Goal: Navigation & Orientation: Understand site structure

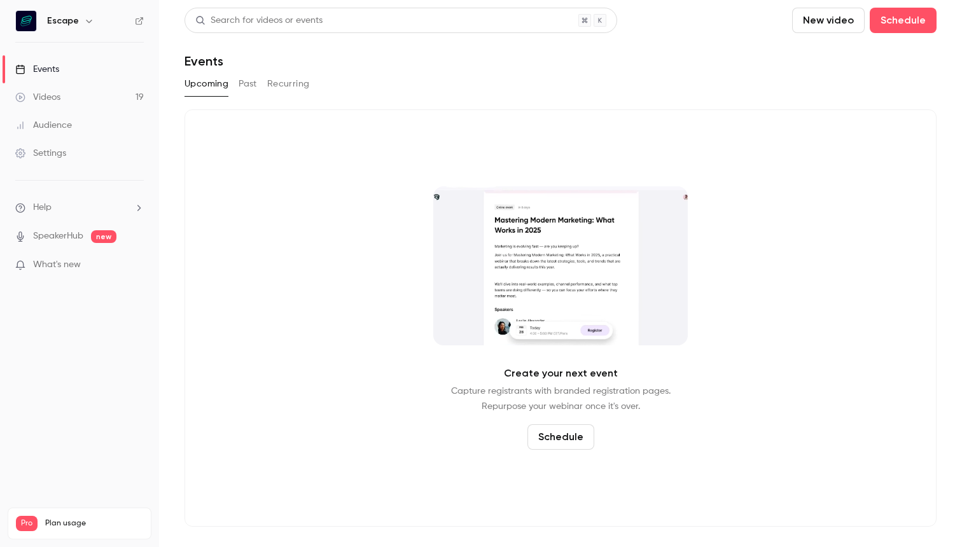
click at [71, 119] on link "Audience" at bounding box center [79, 125] width 159 height 28
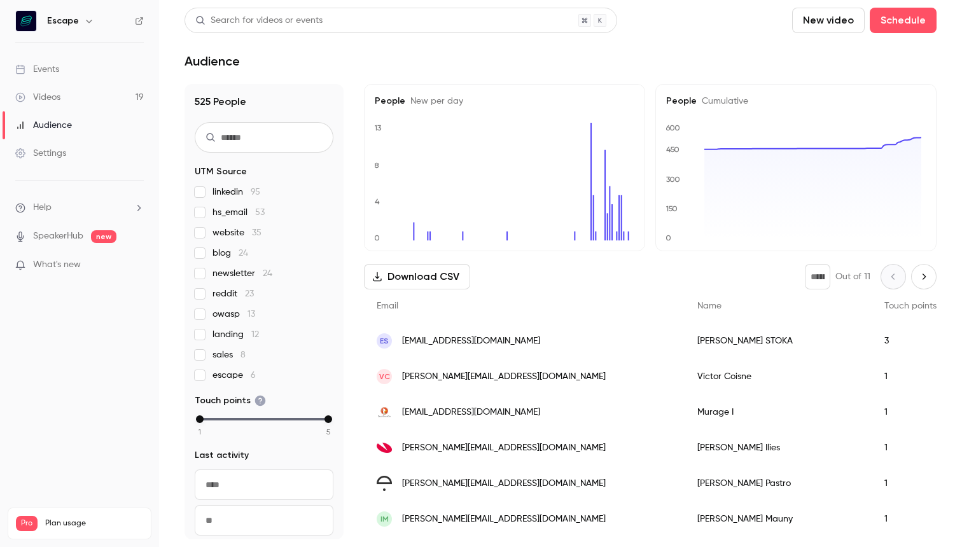
click at [75, 90] on link "Videos 19" at bounding box center [79, 97] width 159 height 28
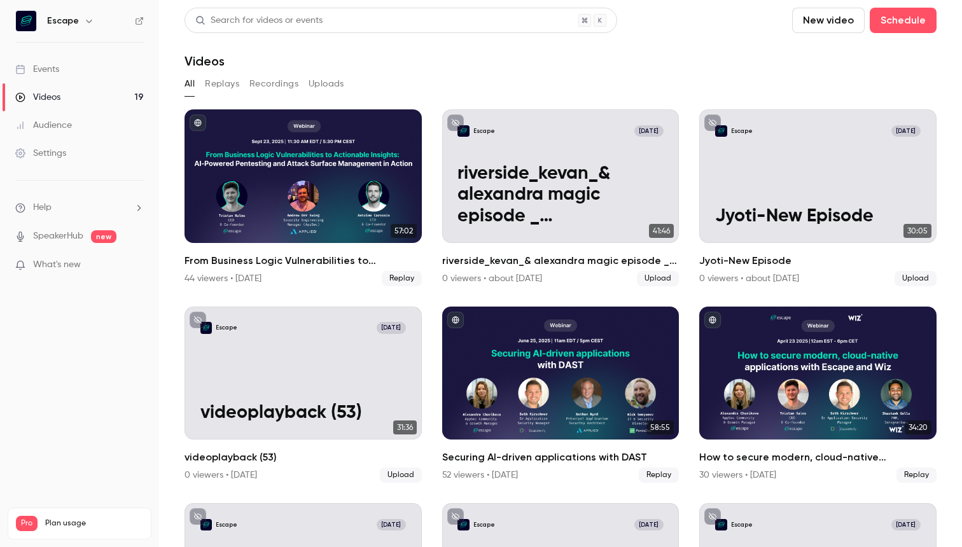
click at [221, 82] on button "Replays" at bounding box center [222, 84] width 34 height 20
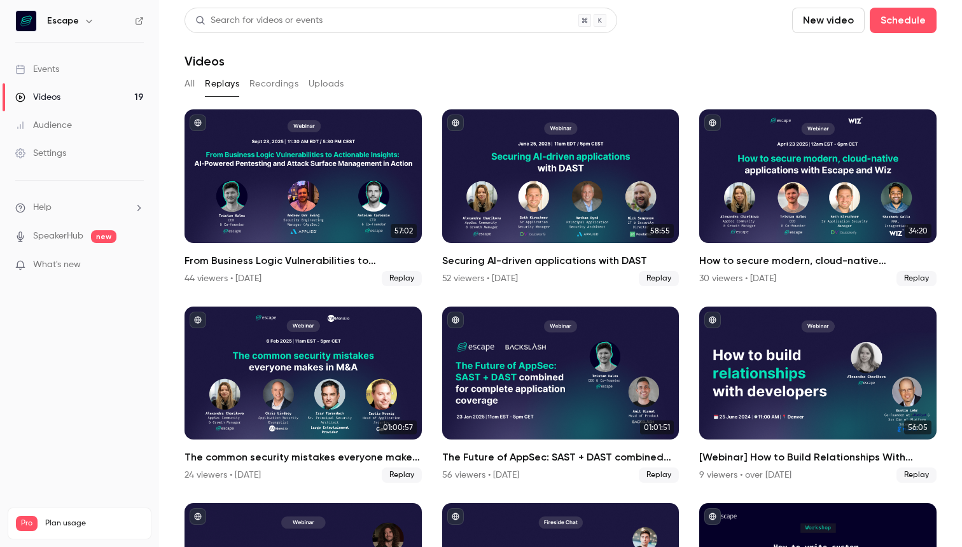
click at [260, 85] on button "Recordings" at bounding box center [273, 84] width 49 height 20
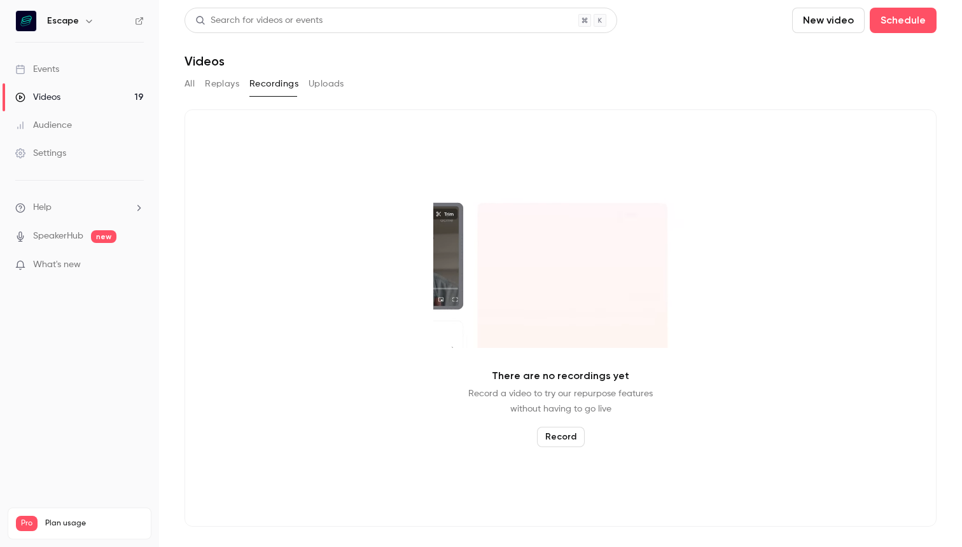
click at [66, 155] on div "Settings" at bounding box center [40, 153] width 51 height 13
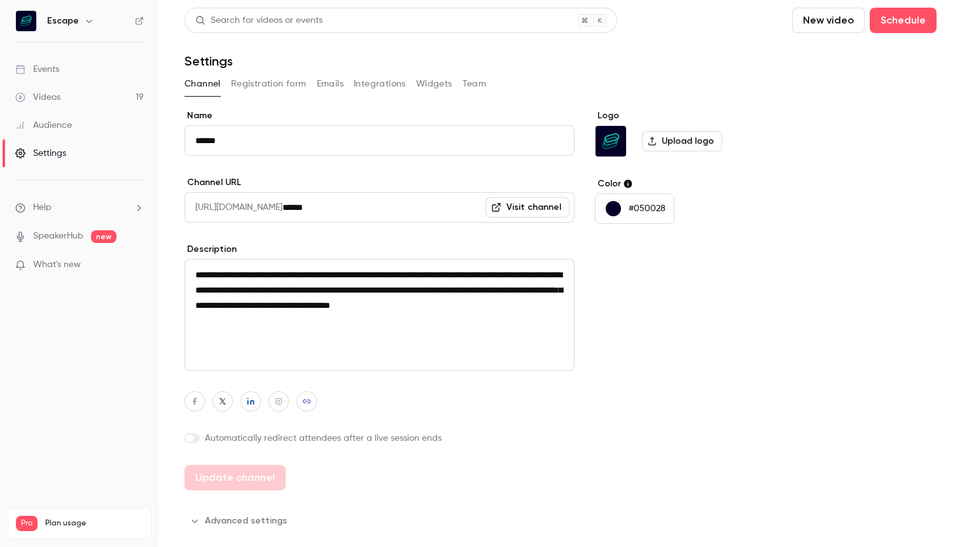
click at [277, 83] on button "Registration form" at bounding box center [269, 84] width 76 height 20
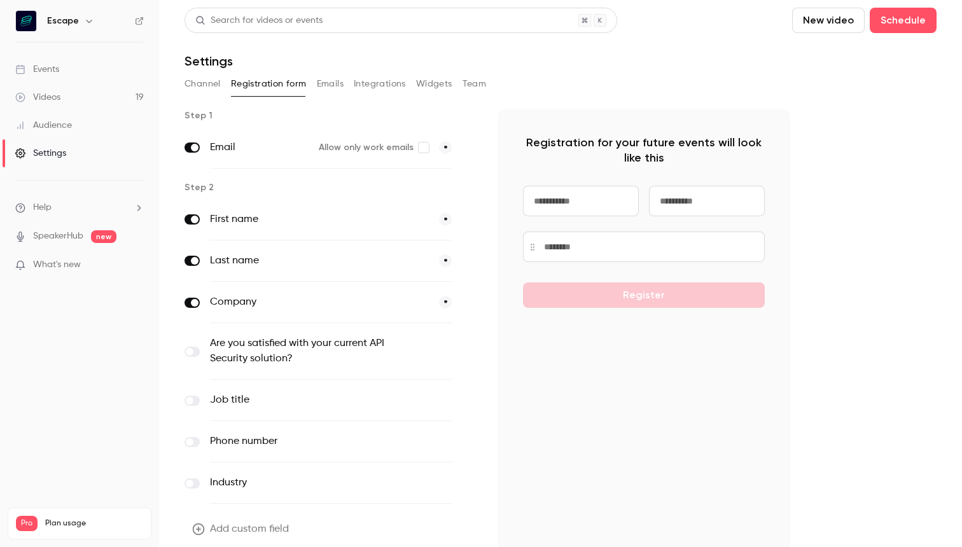
click at [324, 85] on button "Emails" at bounding box center [330, 84] width 27 height 20
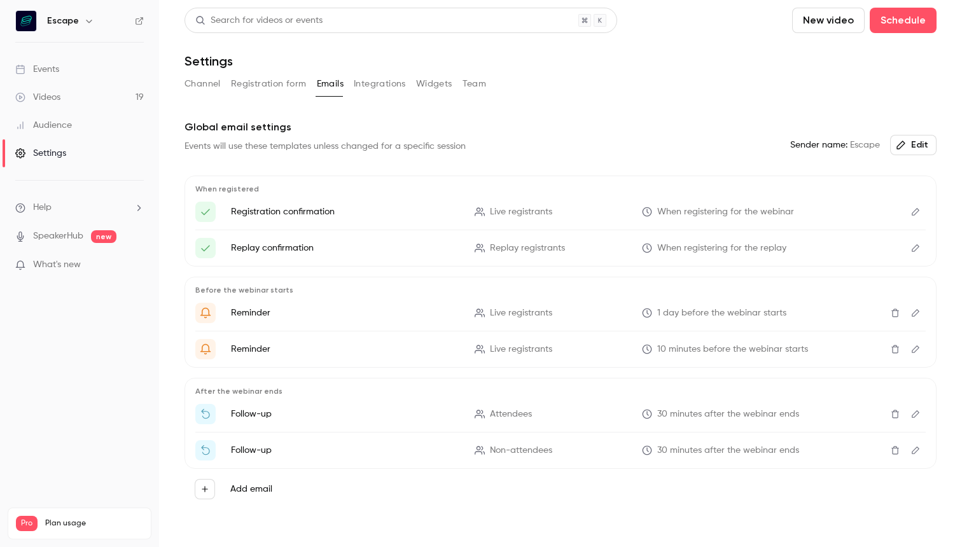
click at [391, 85] on button "Integrations" at bounding box center [380, 84] width 52 height 20
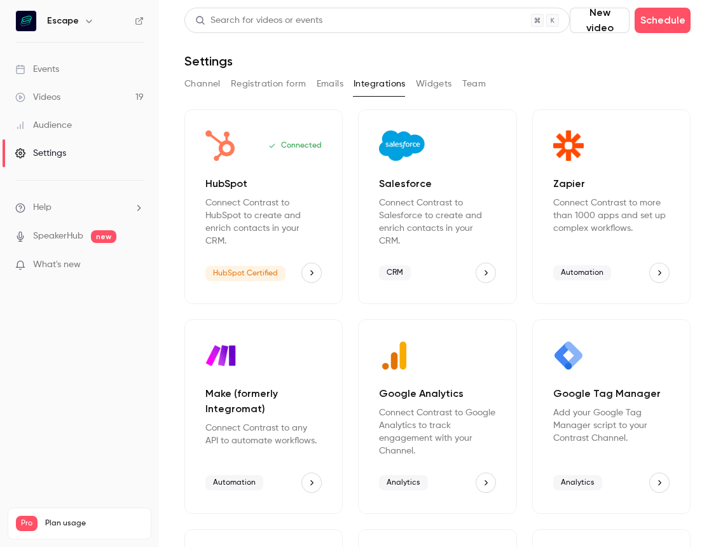
click at [79, 134] on link "Audience" at bounding box center [79, 125] width 159 height 28
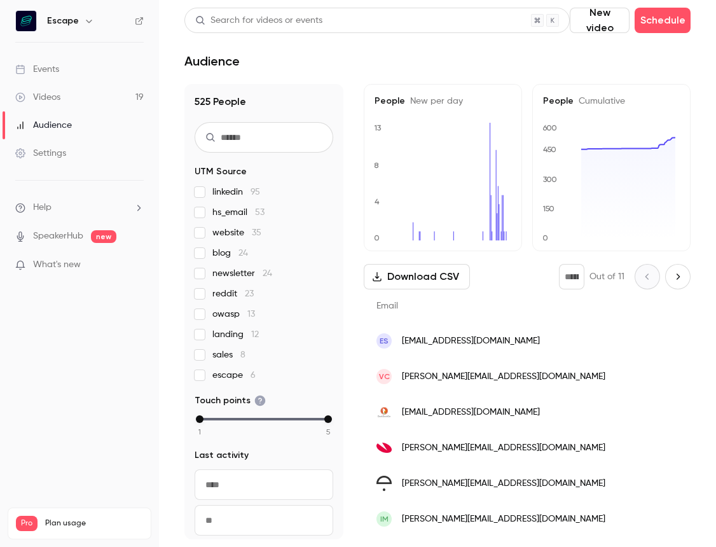
click at [66, 100] on link "Videos 19" at bounding box center [79, 97] width 159 height 28
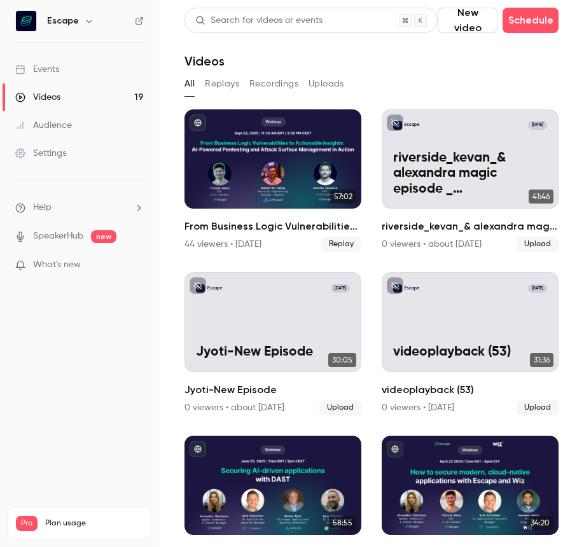
click at [224, 87] on button "Replays" at bounding box center [222, 84] width 34 height 20
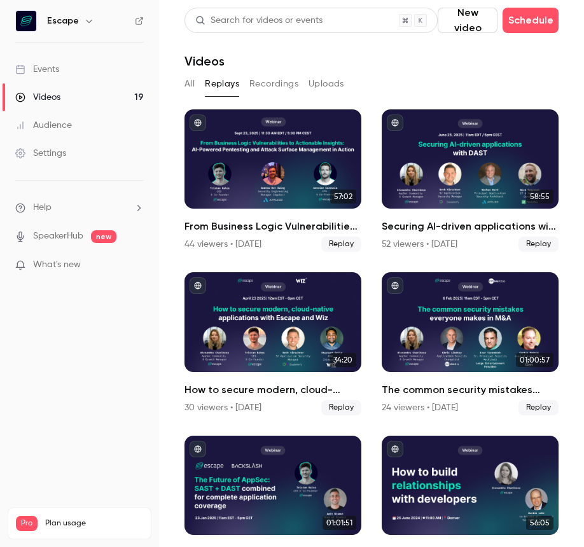
click at [109, 117] on link "Audience" at bounding box center [79, 125] width 159 height 28
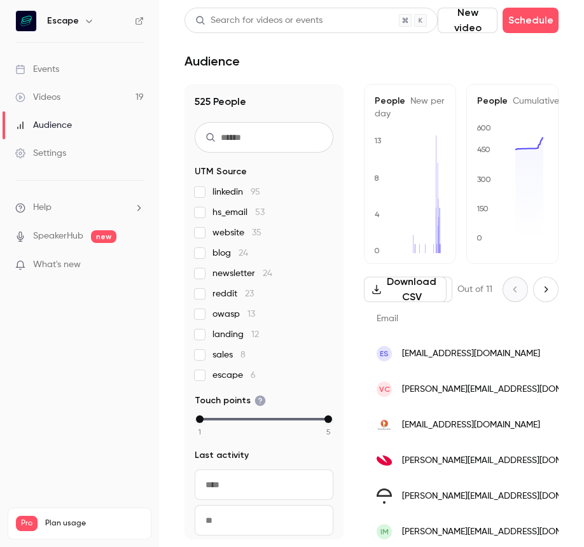
click at [137, 104] on link "Videos 19" at bounding box center [79, 97] width 159 height 28
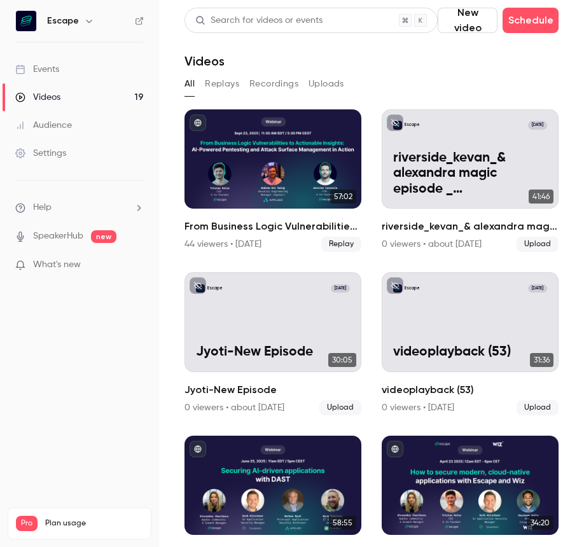
click at [89, 45] on ul "Events Videos 19 Audience Settings" at bounding box center [79, 111] width 159 height 137
click at [79, 59] on link "Events" at bounding box center [79, 69] width 159 height 28
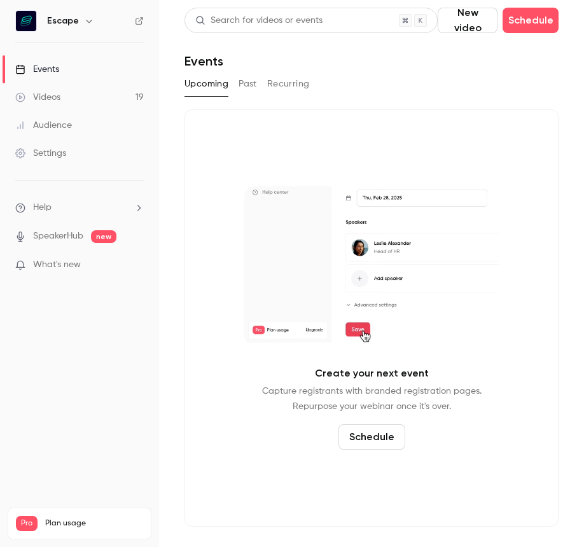
click at [64, 154] on div "Settings" at bounding box center [40, 153] width 51 height 13
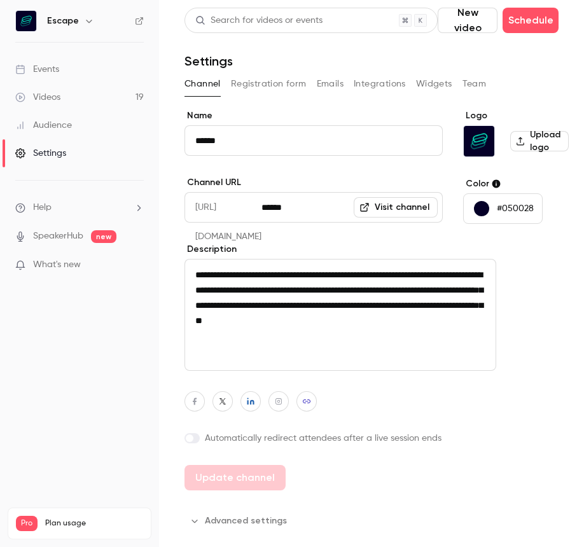
click at [256, 83] on button "Registration form" at bounding box center [269, 84] width 76 height 20
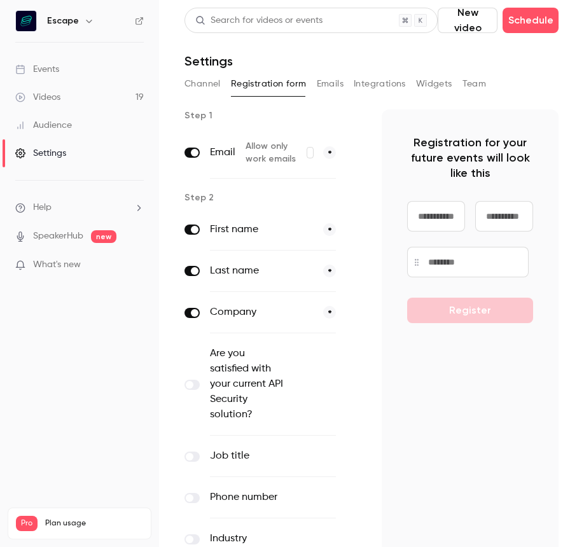
click at [341, 89] on button "Emails" at bounding box center [330, 84] width 27 height 20
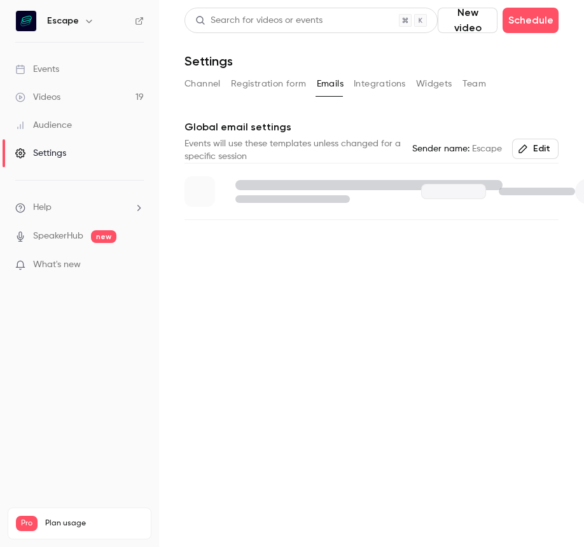
click at [366, 90] on button "Integrations" at bounding box center [380, 84] width 52 height 20
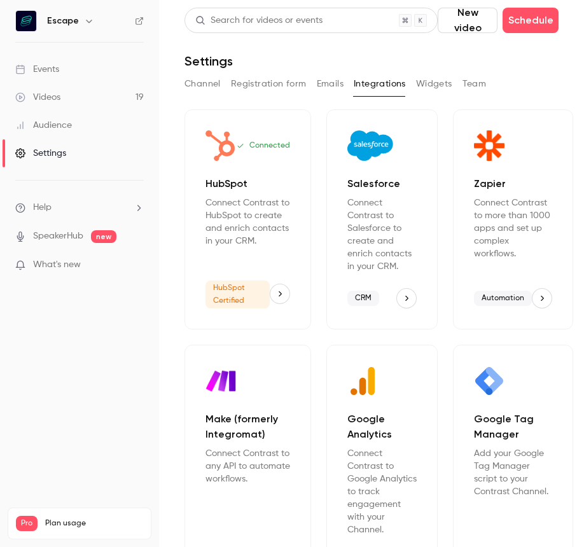
click at [419, 90] on button "Widgets" at bounding box center [434, 84] width 36 height 20
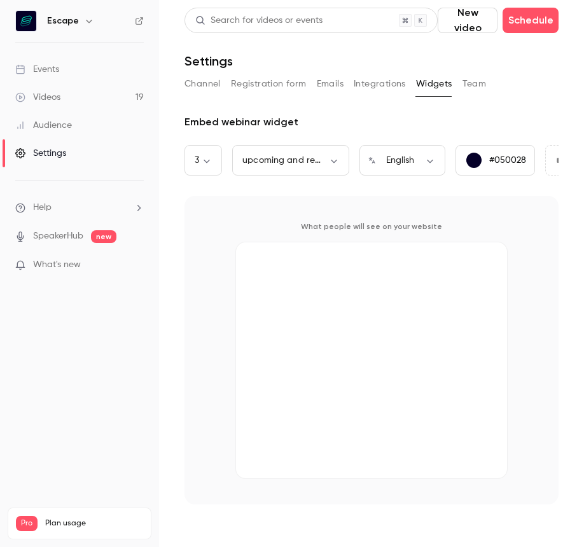
click at [88, 125] on link "Audience" at bounding box center [79, 125] width 159 height 28
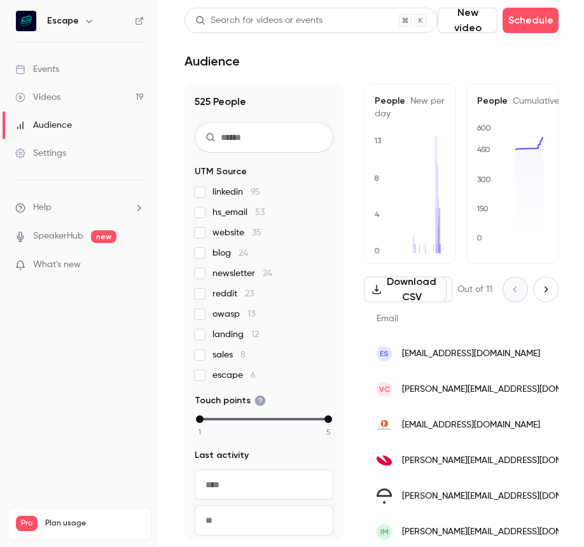
click at [58, 230] on ul "Help SpeakerHub new What's new" at bounding box center [79, 238] width 159 height 114
click at [64, 74] on link "Events" at bounding box center [79, 69] width 159 height 28
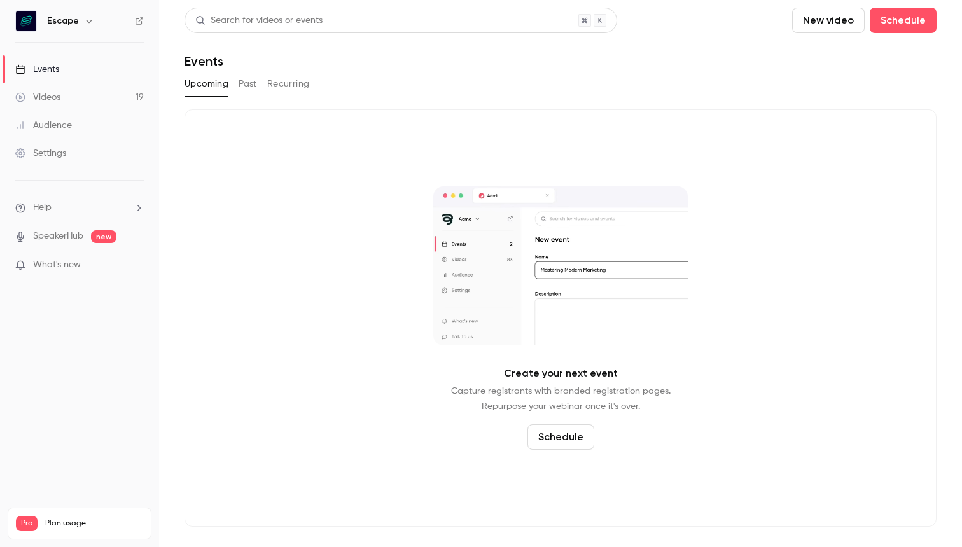
click at [69, 137] on link "Audience" at bounding box center [79, 125] width 159 height 28
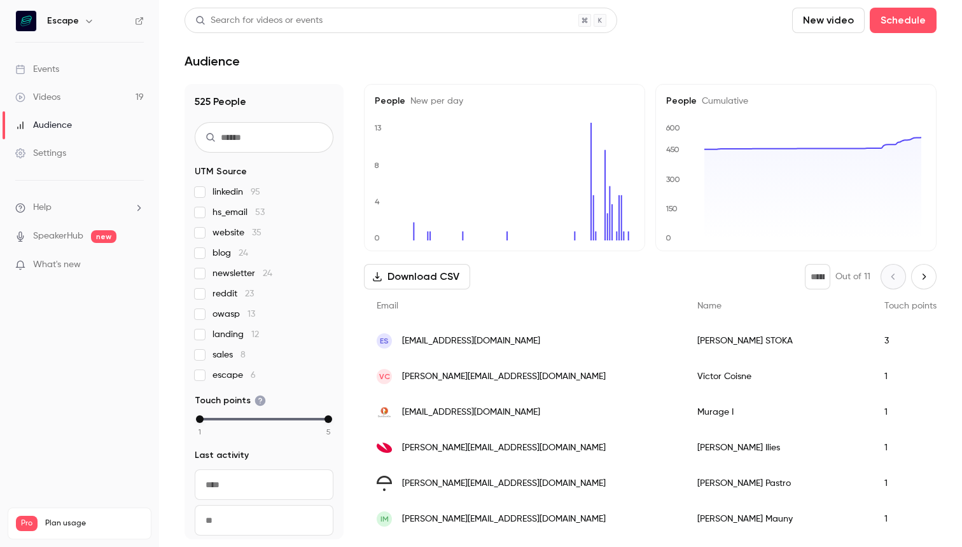
click at [36, 85] on link "Videos 19" at bounding box center [79, 97] width 159 height 28
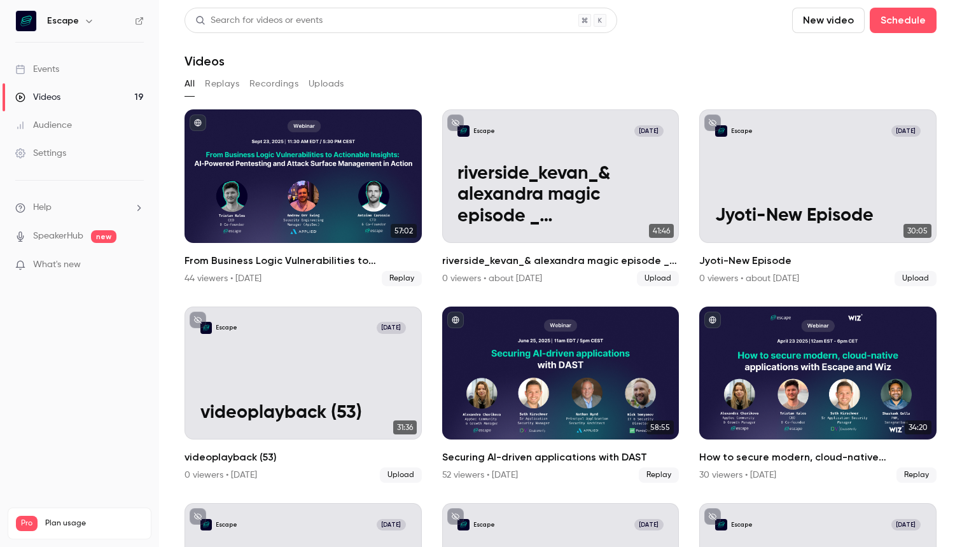
click at [226, 87] on button "Replays" at bounding box center [222, 84] width 34 height 20
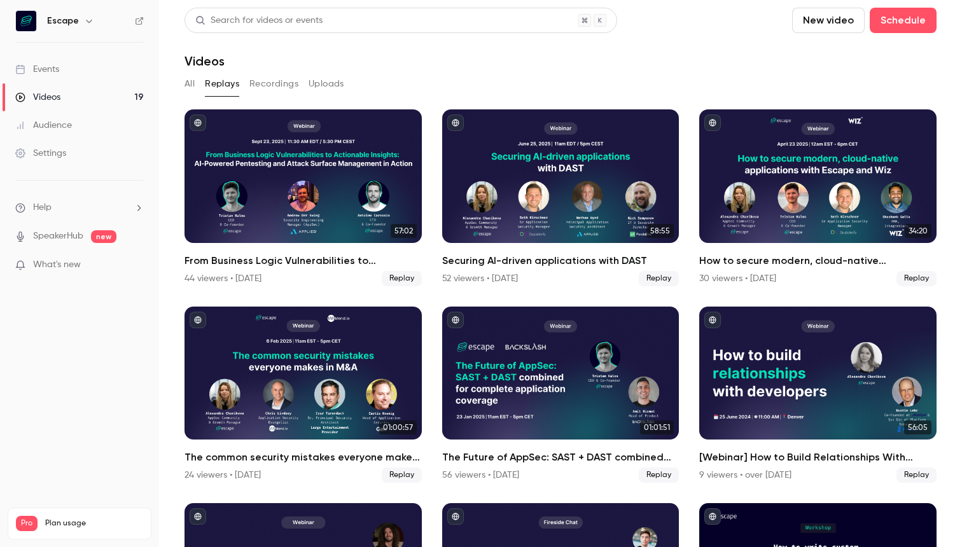
click at [258, 87] on button "Recordings" at bounding box center [273, 84] width 49 height 20
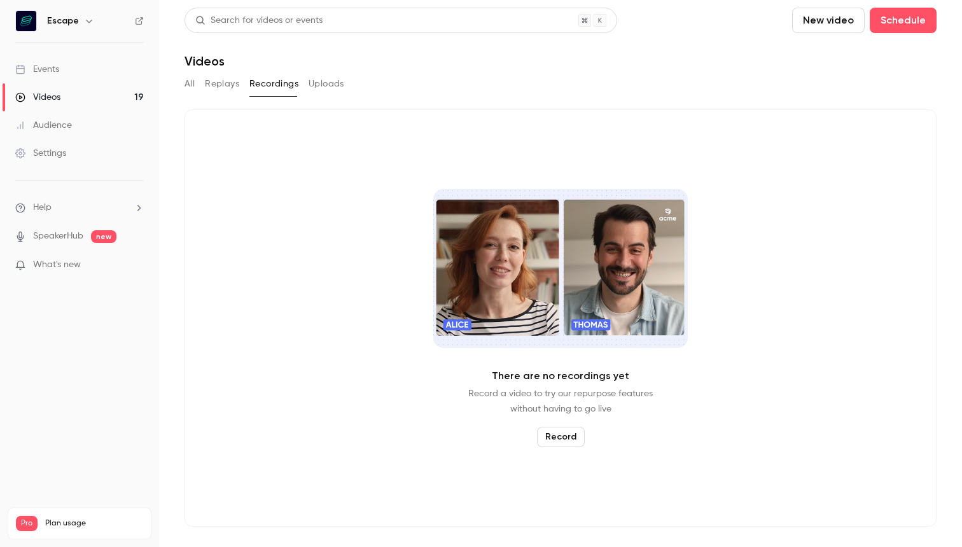
click at [324, 87] on button "Uploads" at bounding box center [326, 84] width 36 height 20
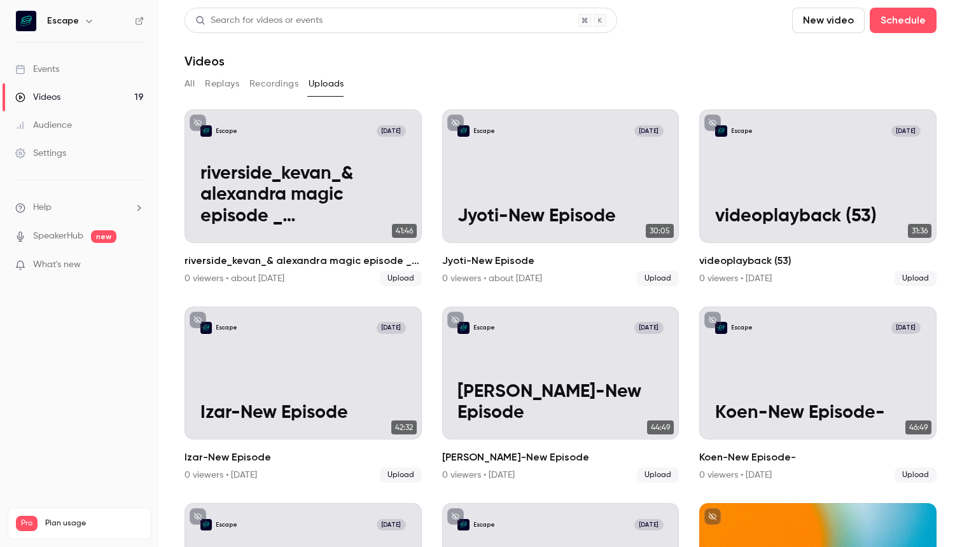
click at [593, 69] on section "Search for videos or events New video Schedule Videos All Replays Recordings Up…" at bounding box center [560, 274] width 752 height 532
click at [111, 141] on link "Settings" at bounding box center [79, 153] width 159 height 28
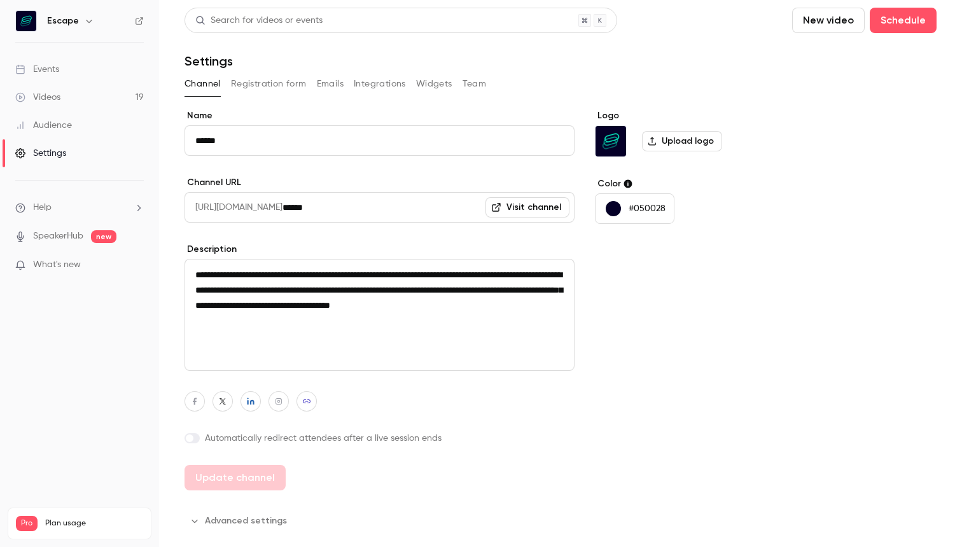
click at [89, 119] on link "Audience" at bounding box center [79, 125] width 159 height 28
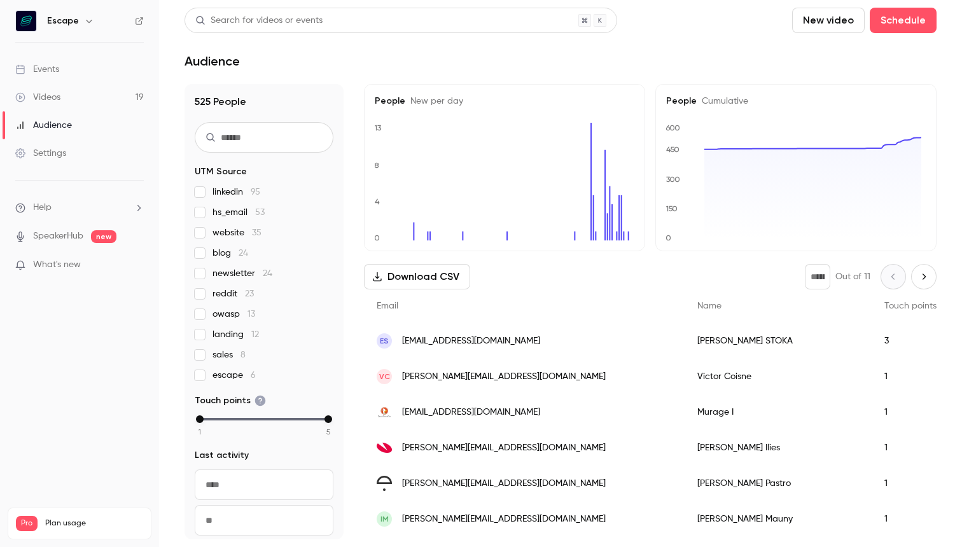
click at [78, 71] on link "Events" at bounding box center [79, 69] width 159 height 28
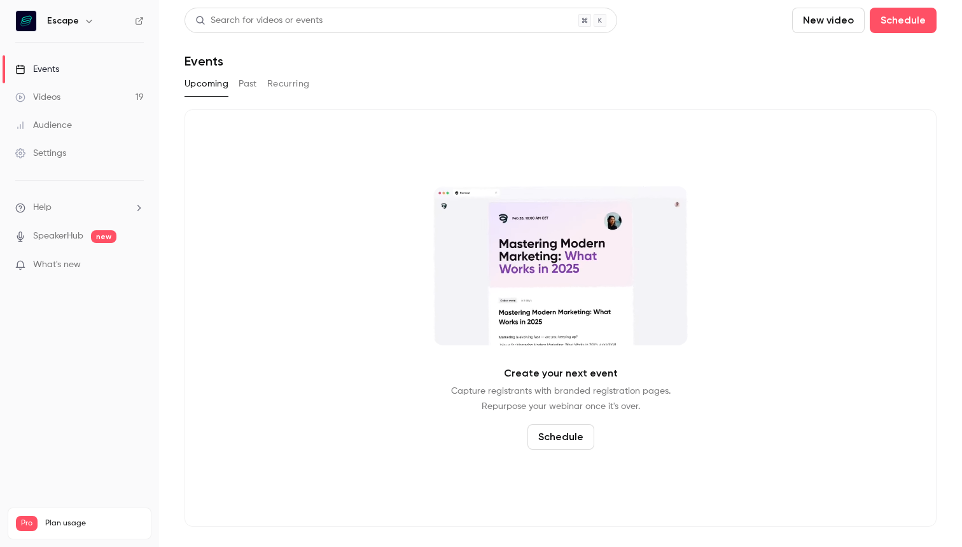
click at [78, 93] on link "Videos 19" at bounding box center [79, 97] width 159 height 28
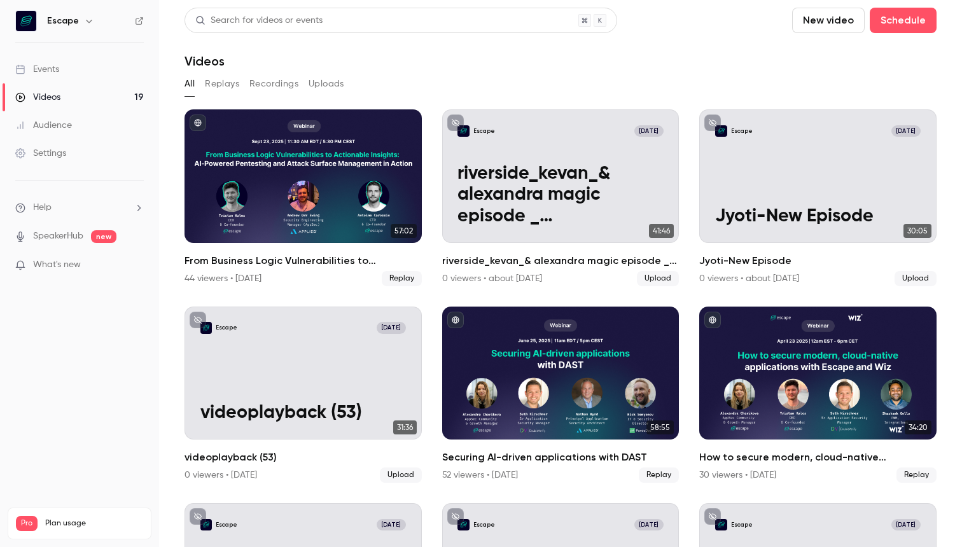
click at [78, 125] on link "Audience" at bounding box center [79, 125] width 159 height 28
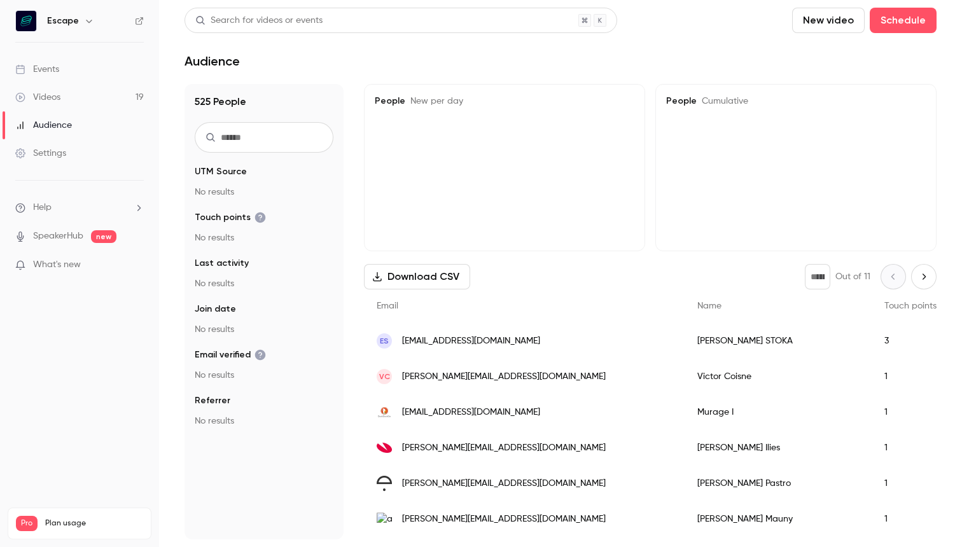
click at [78, 153] on link "Settings" at bounding box center [79, 153] width 159 height 28
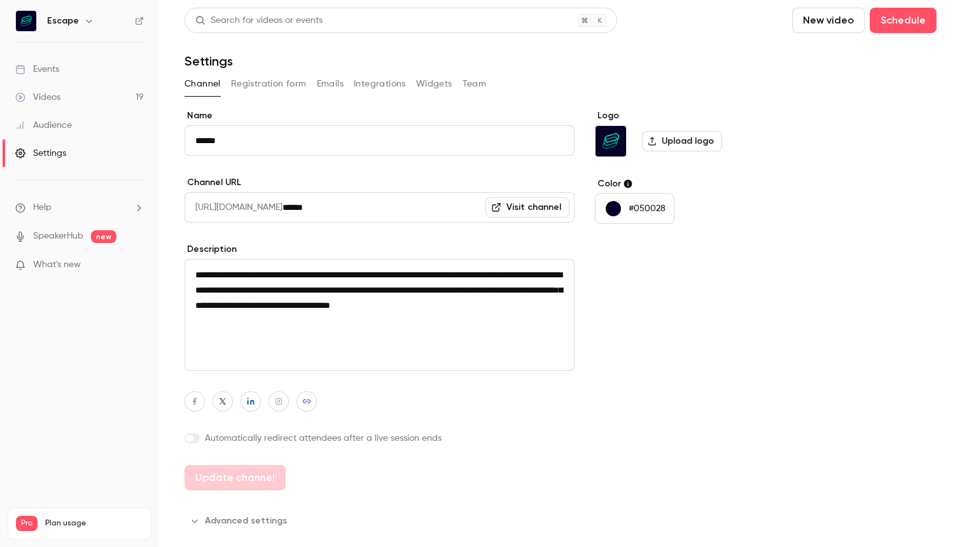
click at [274, 223] on div "**********" at bounding box center [379, 299] width 390 height 381
click at [90, 124] on link "Audience" at bounding box center [79, 125] width 159 height 28
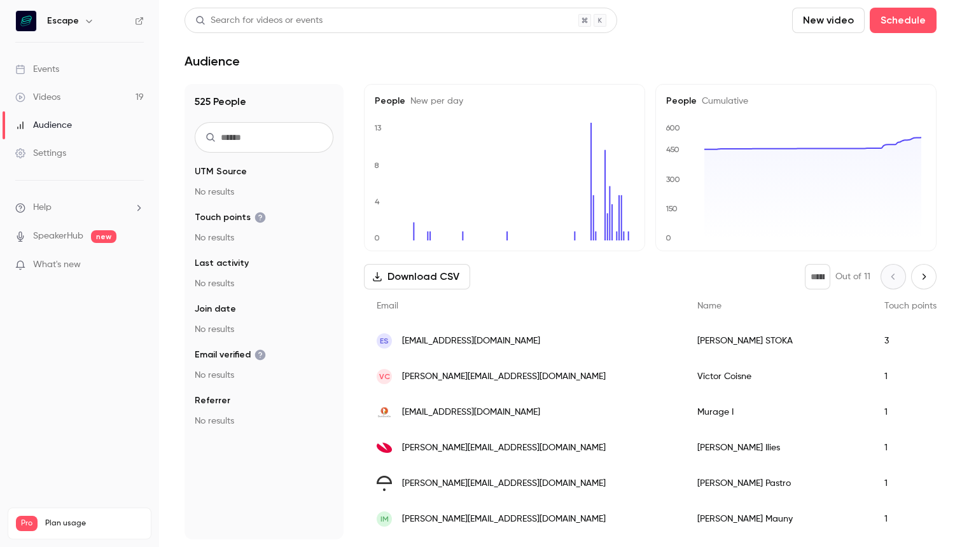
click at [73, 98] on link "Videos 19" at bounding box center [79, 97] width 159 height 28
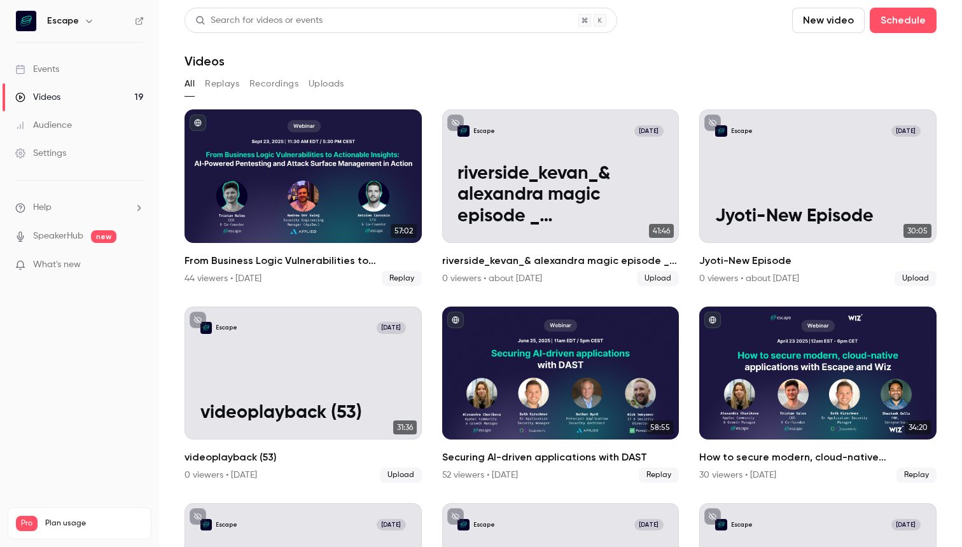
click at [73, 69] on link "Events" at bounding box center [79, 69] width 159 height 28
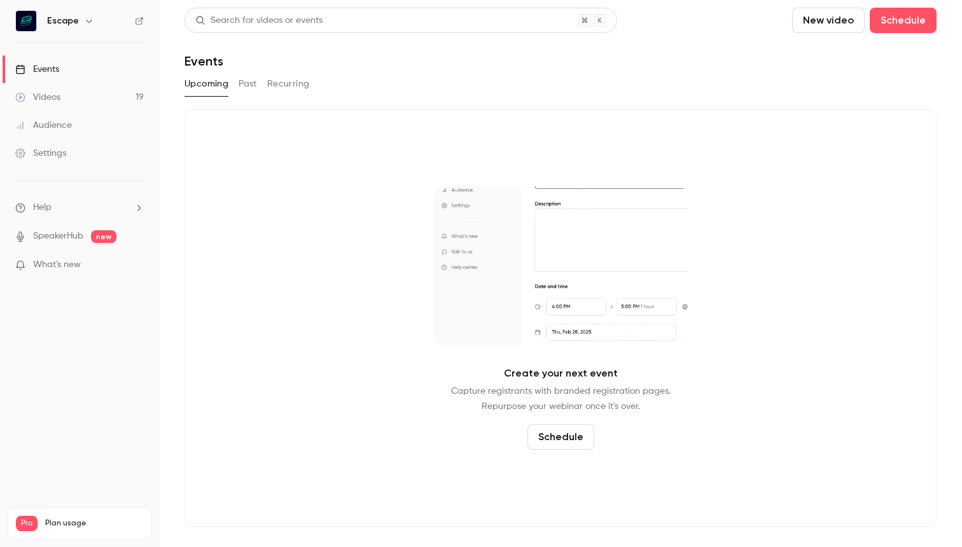
click at [60, 100] on div "Videos" at bounding box center [37, 97] width 45 height 13
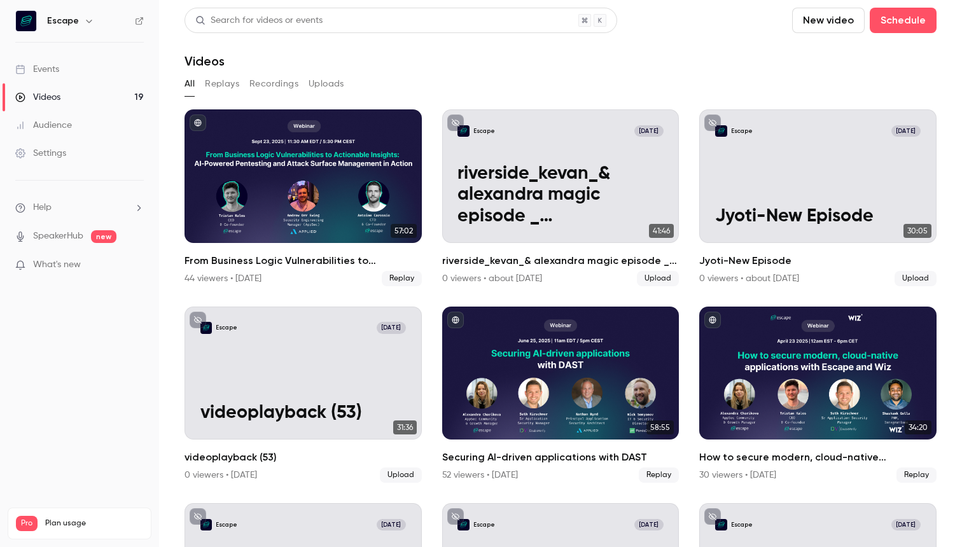
click at [59, 125] on div "Audience" at bounding box center [43, 125] width 57 height 13
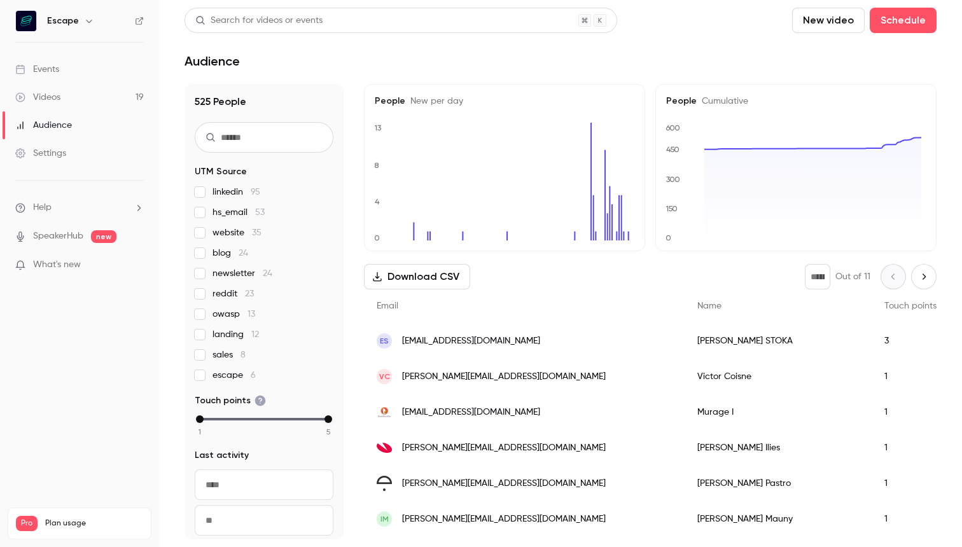
click at [56, 148] on div "Settings" at bounding box center [40, 153] width 51 height 13
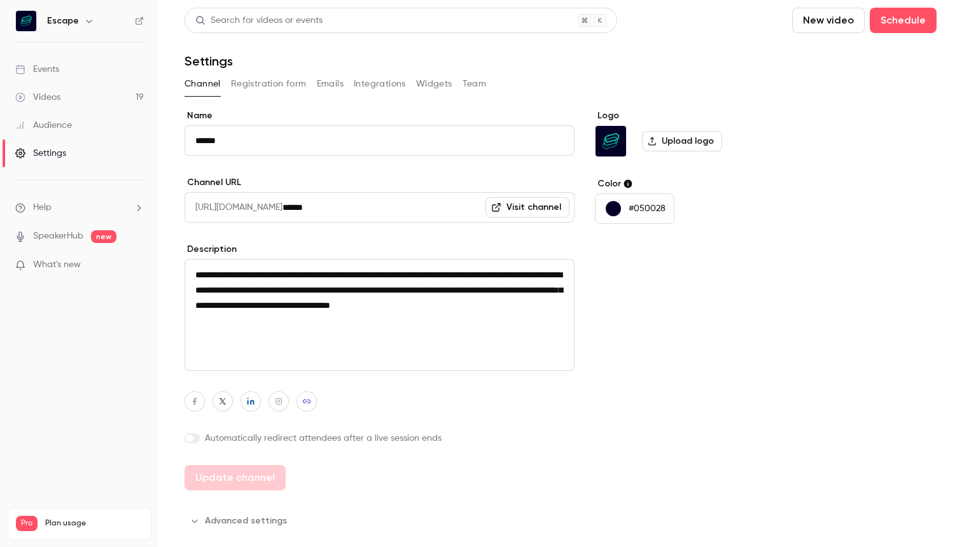
click at [59, 130] on div "Audience" at bounding box center [43, 125] width 57 height 13
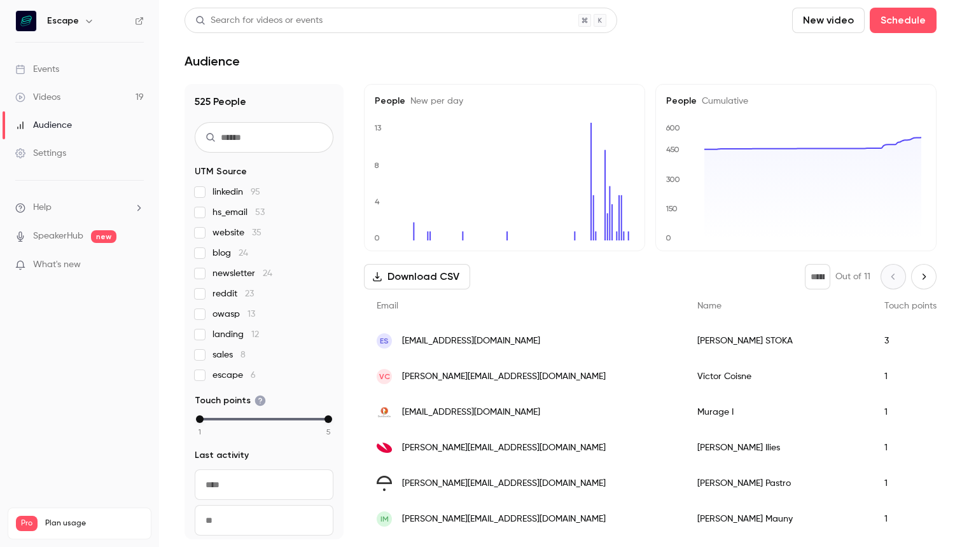
click at [65, 100] on link "Videos 19" at bounding box center [79, 97] width 159 height 28
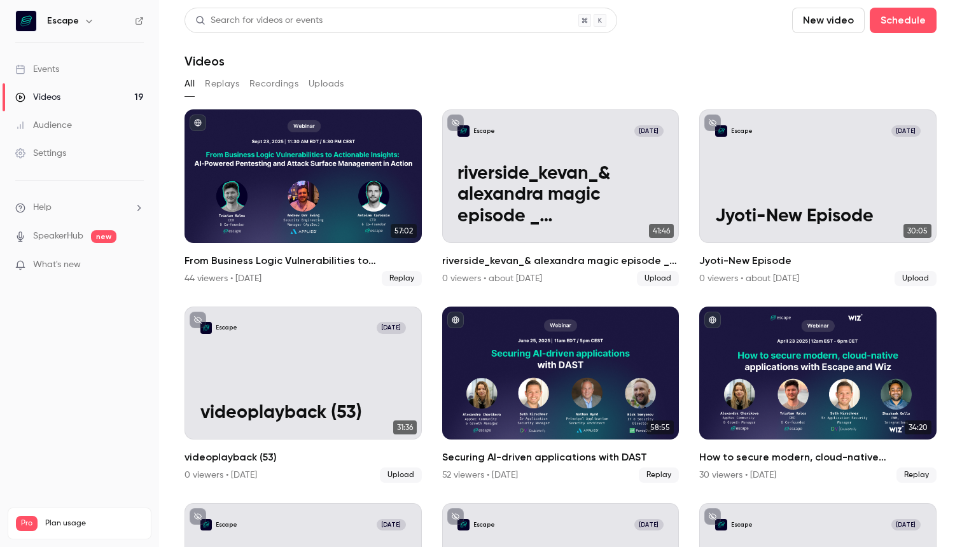
click at [43, 127] on div "Audience" at bounding box center [43, 125] width 57 height 13
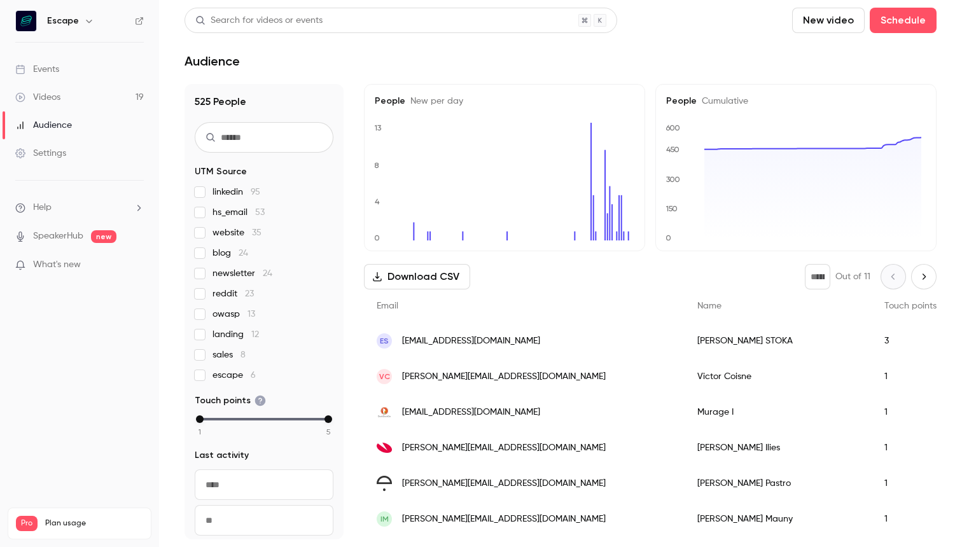
click at [58, 102] on div "Videos" at bounding box center [37, 97] width 45 height 13
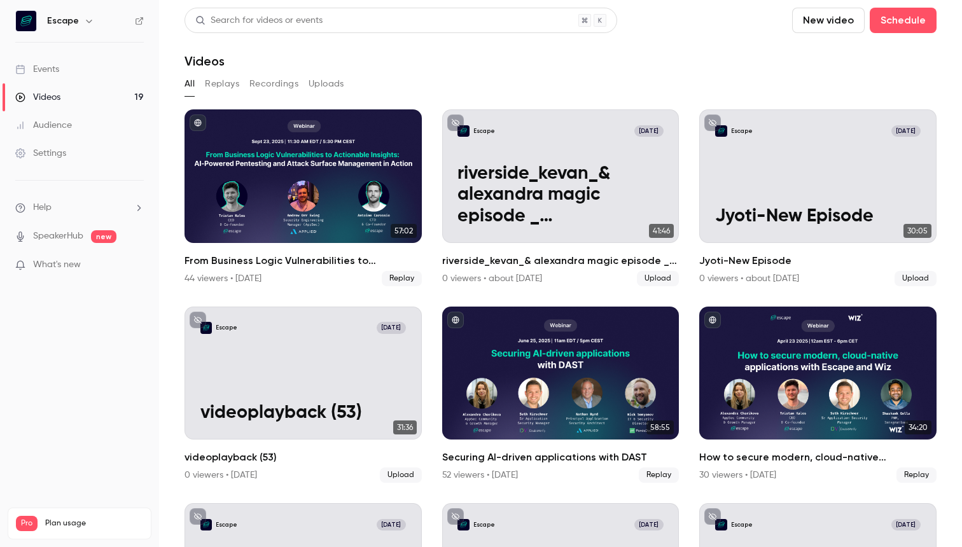
click at [222, 96] on div "All Replays Recordings Uploads" at bounding box center [560, 86] width 752 height 25
click at [226, 88] on button "Replays" at bounding box center [222, 84] width 34 height 20
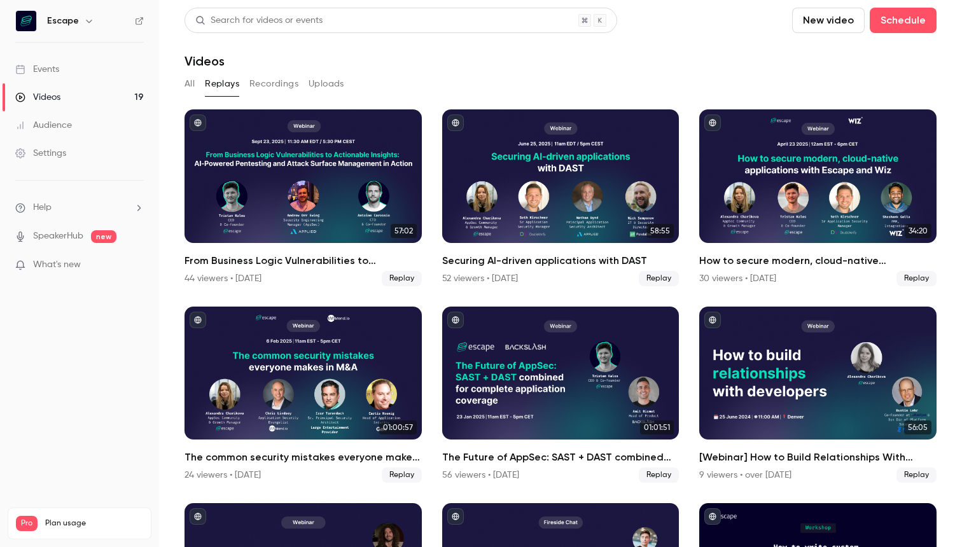
click at [291, 83] on button "Recordings" at bounding box center [273, 84] width 49 height 20
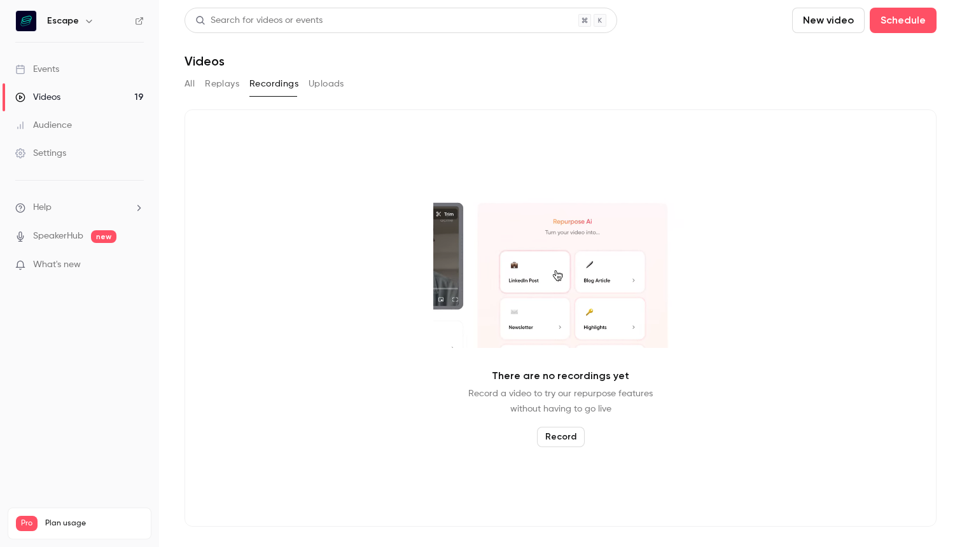
click at [748, 111] on div "There are no recordings yet Record a video to try our repurpose features withou…" at bounding box center [560, 317] width 752 height 417
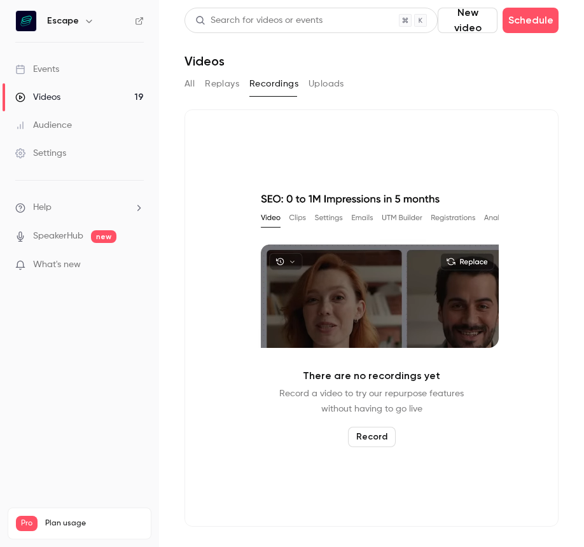
click at [527, 163] on div "There are no recordings yet Record a video to try our repurpose features withou…" at bounding box center [371, 317] width 374 height 417
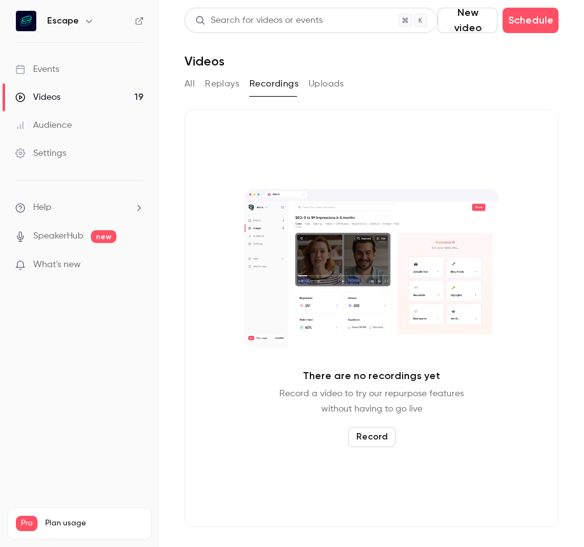
click at [40, 129] on div "Audience" at bounding box center [43, 125] width 57 height 13
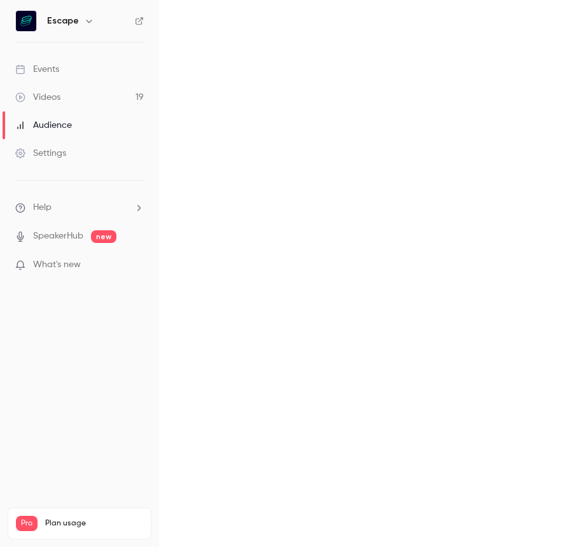
click at [67, 74] on link "Events" at bounding box center [79, 69] width 159 height 28
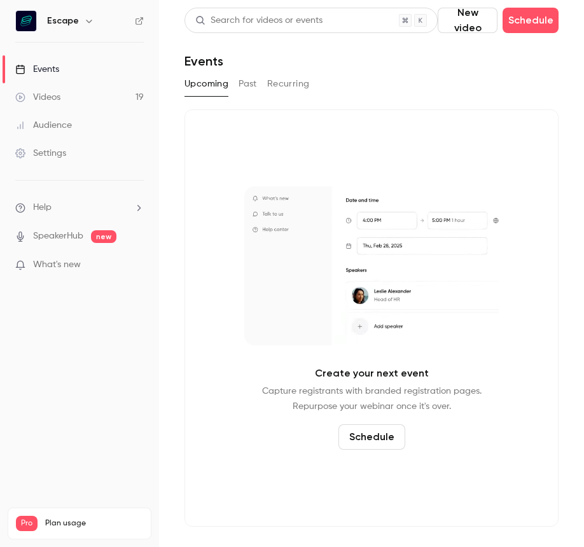
click at [59, 97] on div "Videos" at bounding box center [37, 97] width 45 height 13
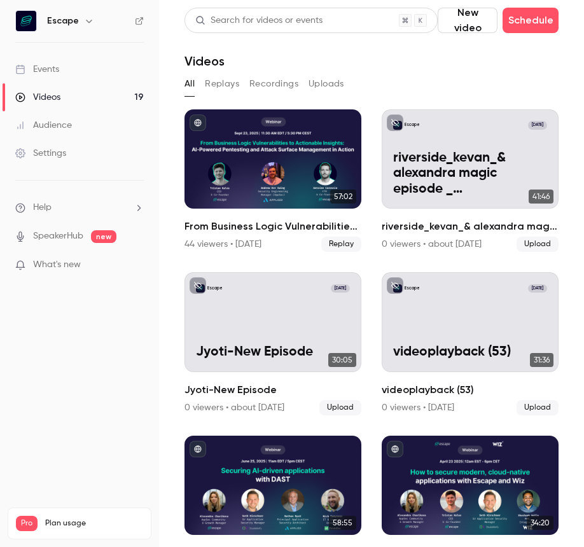
click at [223, 88] on button "Replays" at bounding box center [222, 84] width 34 height 20
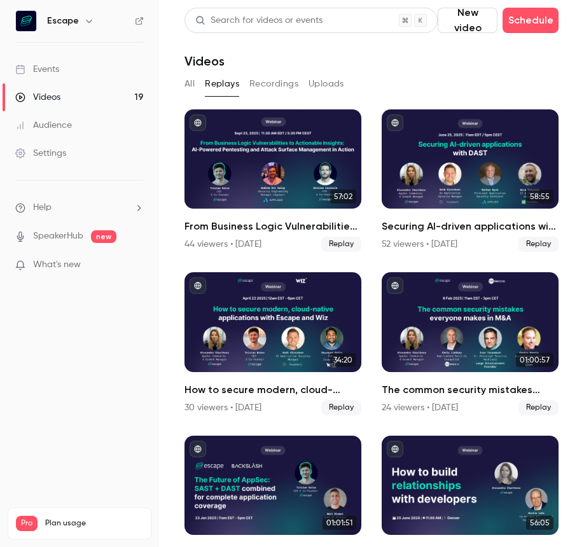
click at [283, 87] on button "Recordings" at bounding box center [273, 84] width 49 height 20
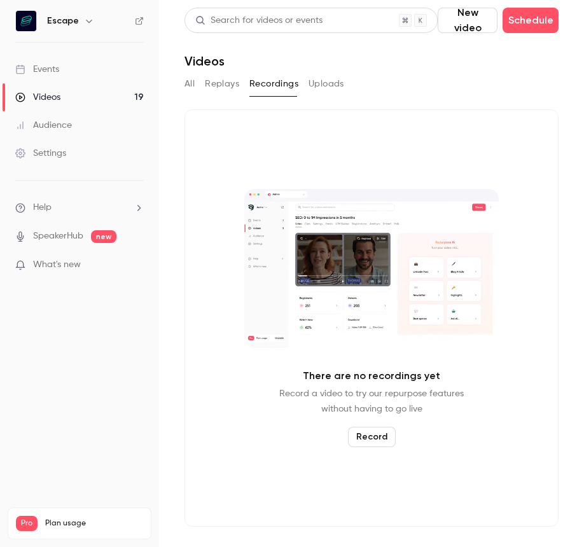
click at [335, 87] on button "Uploads" at bounding box center [326, 84] width 36 height 20
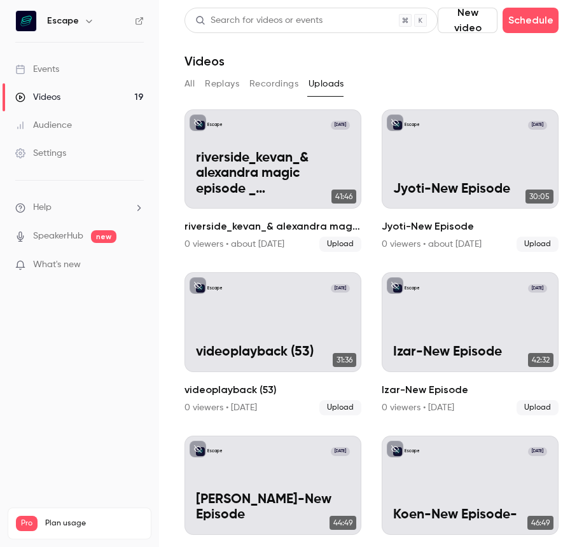
click at [48, 128] on div "Audience" at bounding box center [43, 125] width 57 height 13
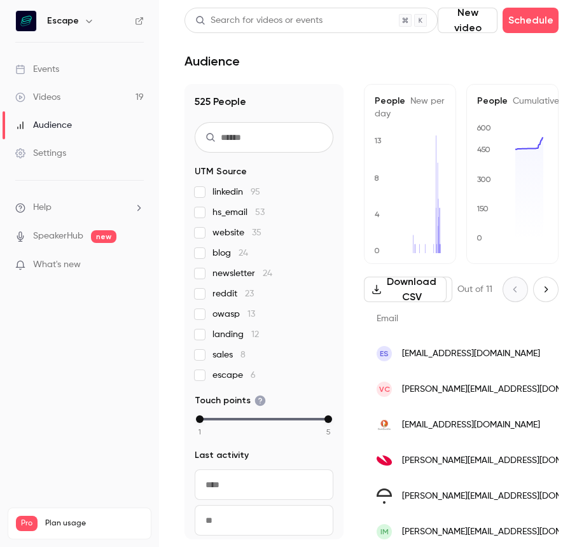
click at [81, 61] on link "Events" at bounding box center [79, 69] width 159 height 28
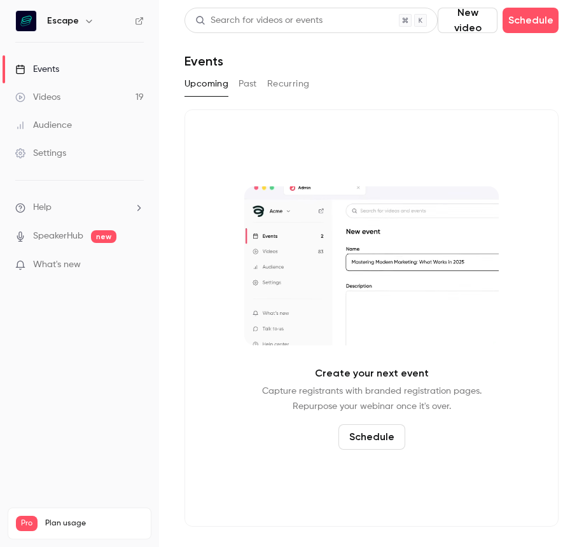
click at [70, 106] on link "Videos 19" at bounding box center [79, 97] width 159 height 28
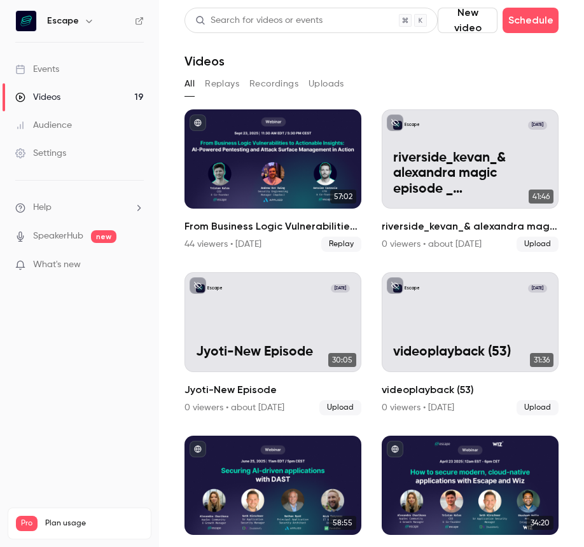
click at [77, 211] on li "Help" at bounding box center [79, 207] width 128 height 13
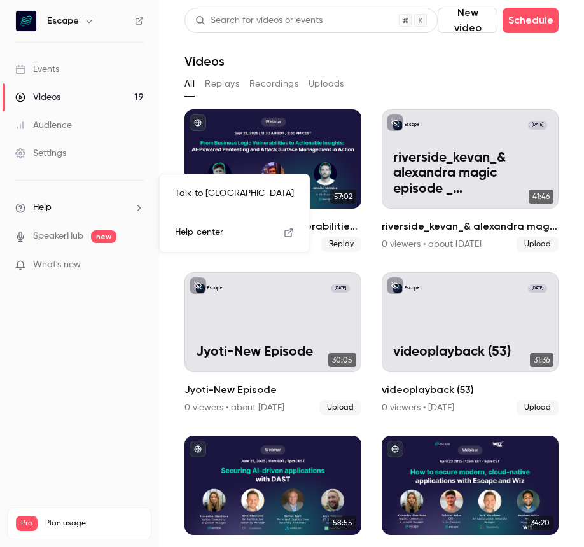
click at [212, 80] on div at bounding box center [292, 273] width 584 height 547
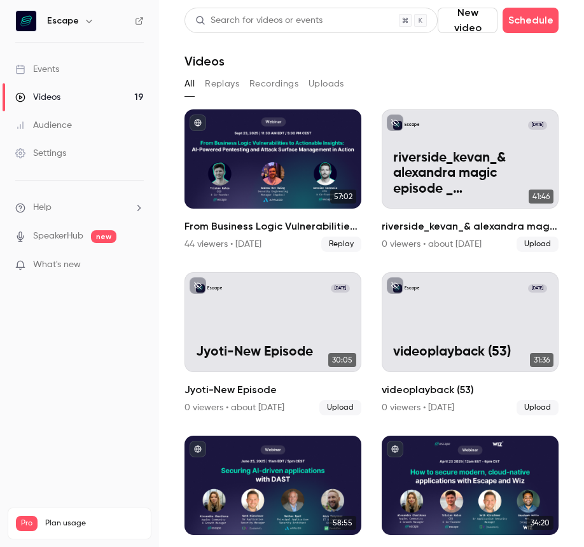
click at [221, 80] on button "Replays" at bounding box center [222, 84] width 34 height 20
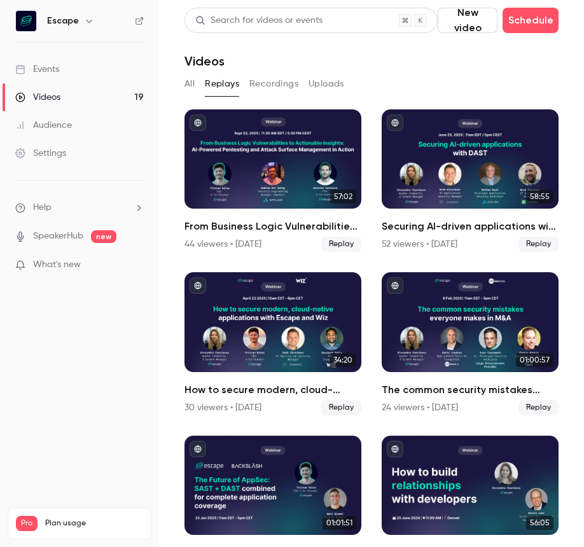
click at [272, 83] on button "Recordings" at bounding box center [273, 84] width 49 height 20
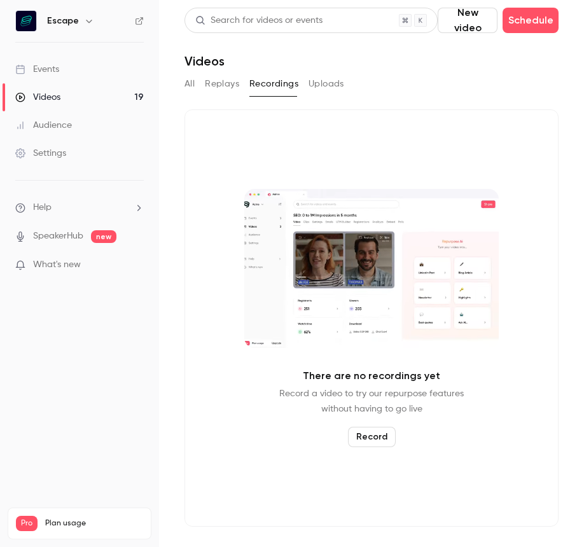
click at [328, 87] on button "Uploads" at bounding box center [326, 84] width 36 height 20
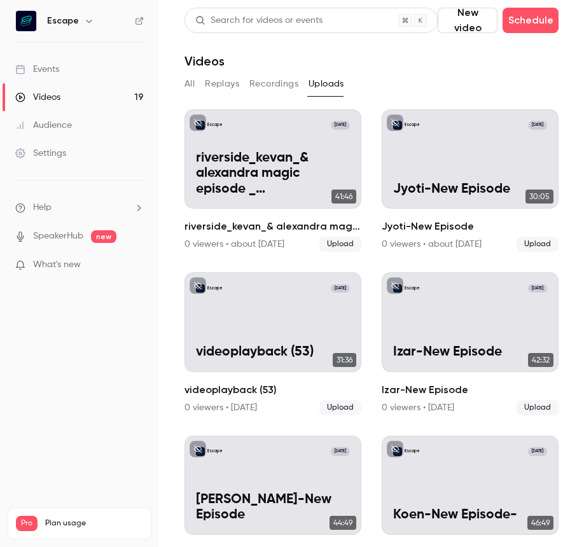
click at [282, 87] on button "Recordings" at bounding box center [273, 84] width 49 height 20
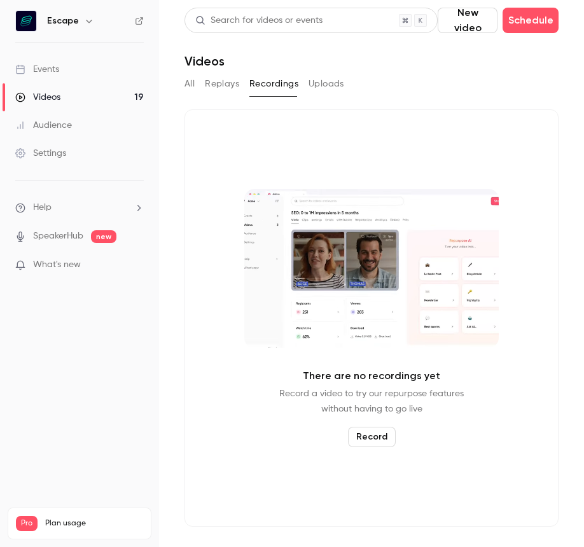
click at [215, 87] on button "Replays" at bounding box center [222, 84] width 34 height 20
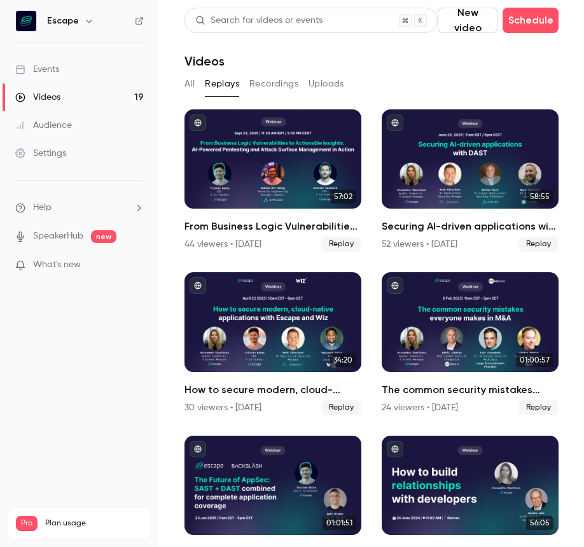
click at [195, 88] on div "All Replays Recordings Uploads" at bounding box center [371, 84] width 374 height 20
click at [87, 75] on link "Events" at bounding box center [79, 69] width 159 height 28
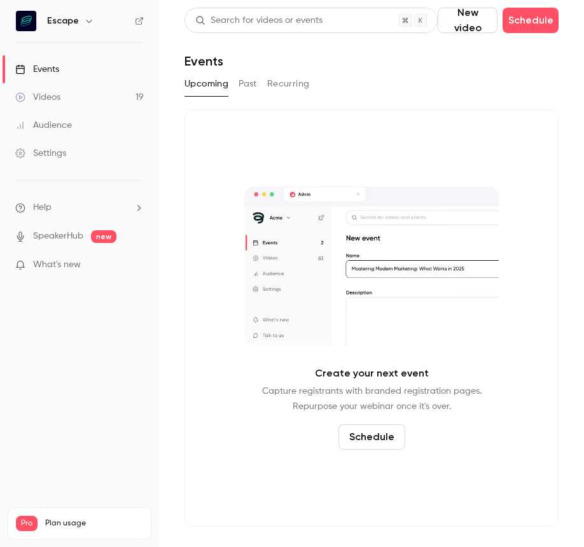
click at [87, 128] on link "Audience" at bounding box center [79, 125] width 159 height 28
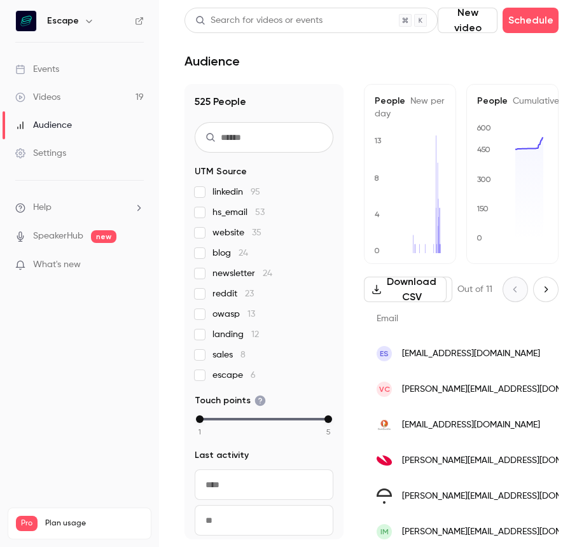
click at [445, 83] on main "Search for videos or events New video Schedule Audience 525 People UTM Source l…" at bounding box center [371, 273] width 425 height 547
click at [87, 59] on link "Events" at bounding box center [79, 69] width 159 height 28
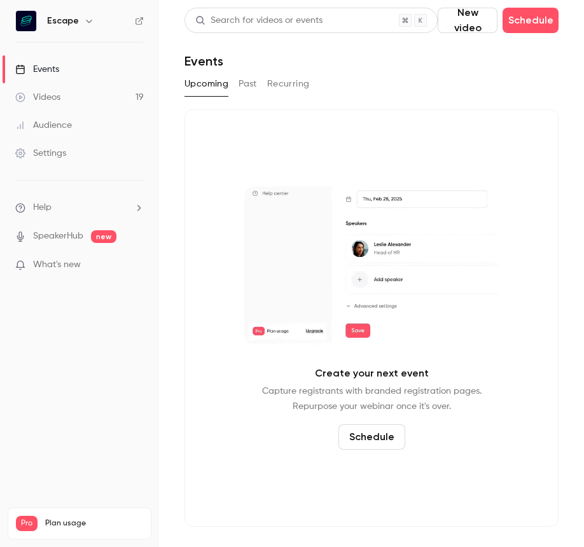
click at [528, 195] on div "Create your next event Capture registrants with branded registration pages. Rep…" at bounding box center [371, 317] width 374 height 417
click at [547, 99] on div "Upcoming Past Recurring" at bounding box center [371, 86] width 374 height 25
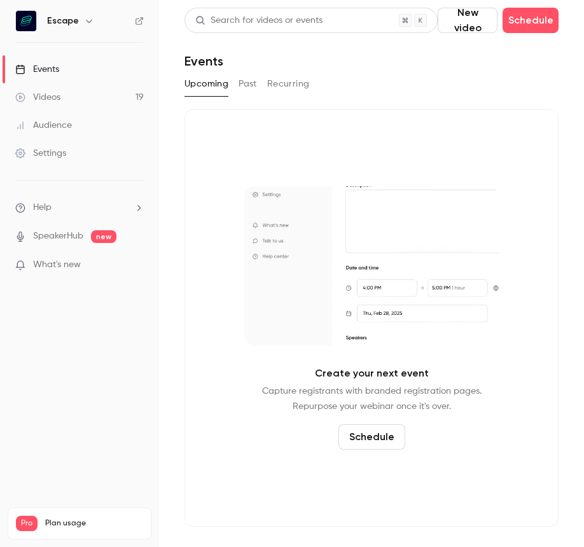
click at [77, 125] on link "Audience" at bounding box center [79, 125] width 159 height 28
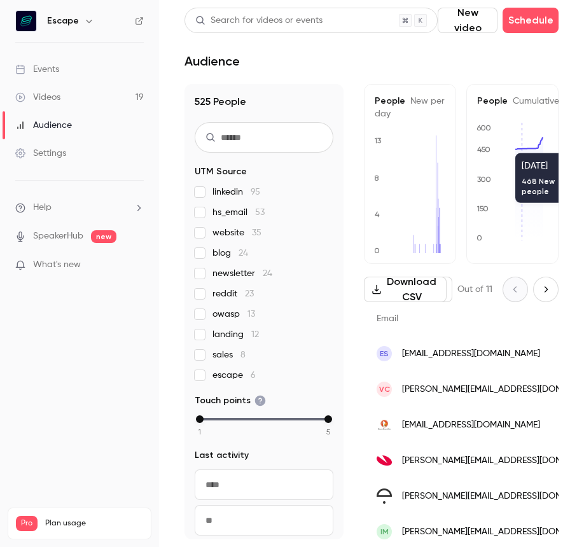
click at [64, 92] on link "Videos 19" at bounding box center [79, 97] width 159 height 28
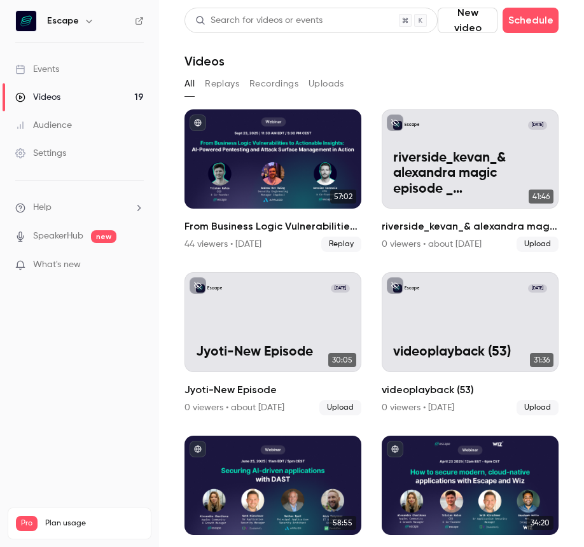
click at [53, 67] on div "Events" at bounding box center [37, 69] width 44 height 13
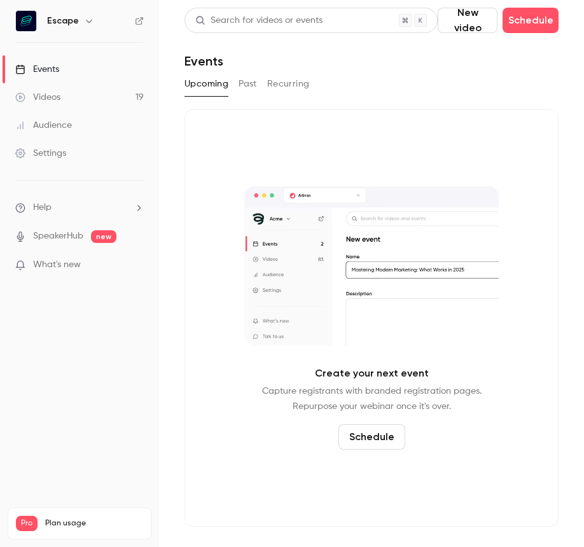
click at [90, 358] on nav "Escape Events Videos 19 Audience Settings Help SpeakerHub new What's new Pro Pl…" at bounding box center [79, 273] width 159 height 547
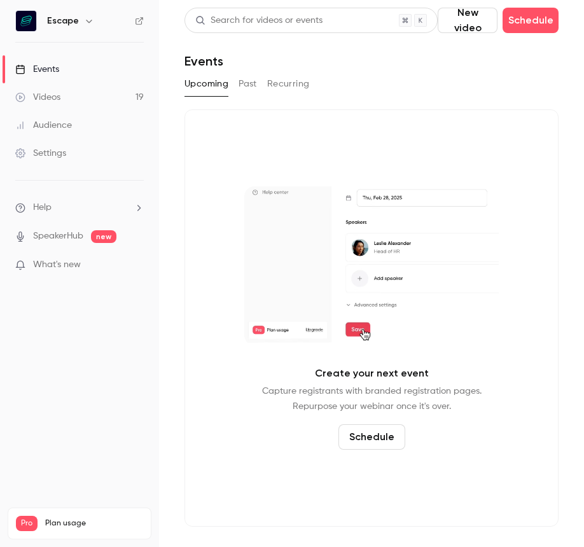
click at [87, 97] on link "Videos 19" at bounding box center [79, 97] width 159 height 28
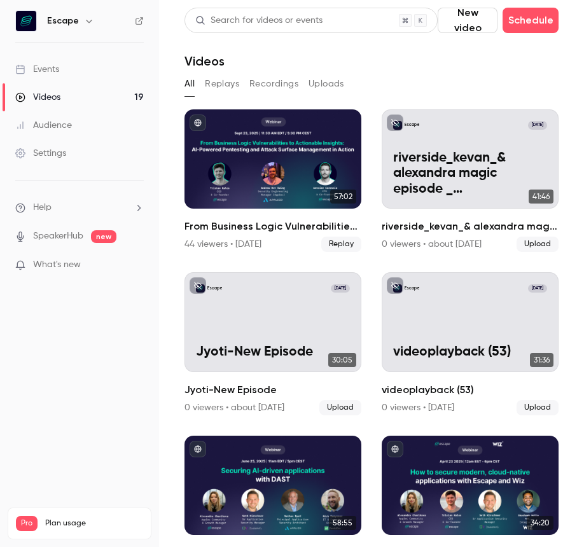
click at [71, 130] on div "Audience" at bounding box center [43, 125] width 57 height 13
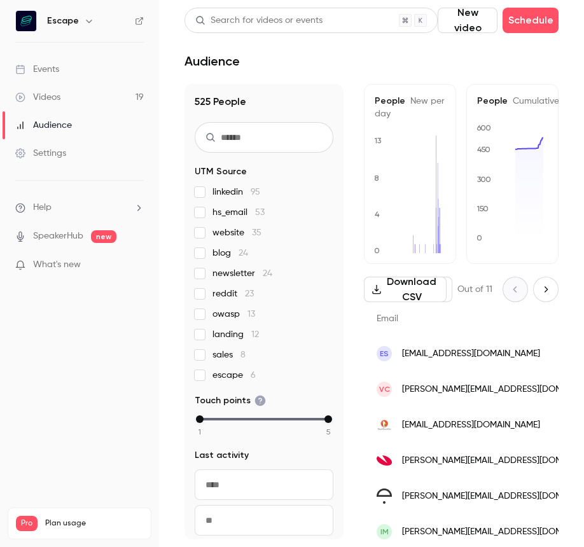
click at [48, 148] on div "Settings" at bounding box center [40, 153] width 51 height 13
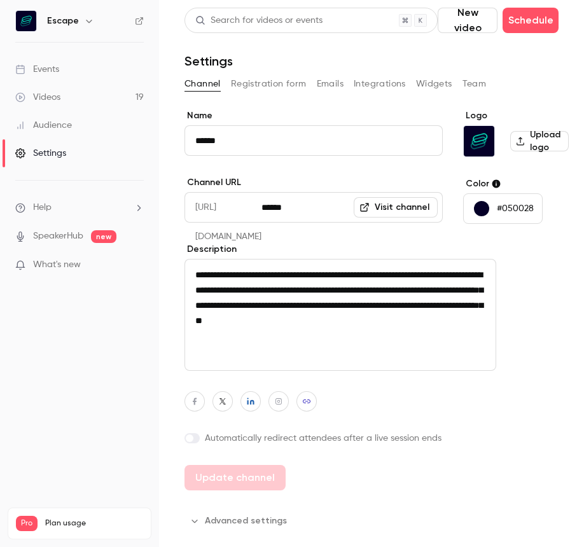
click at [48, 109] on link "Videos 19" at bounding box center [79, 97] width 159 height 28
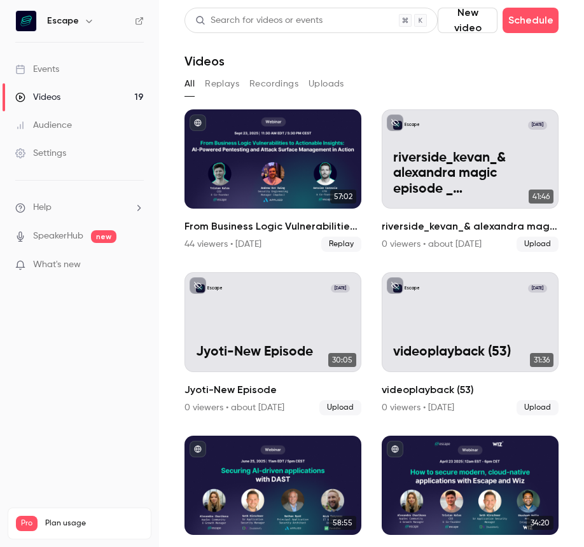
click at [226, 82] on button "Replays" at bounding box center [222, 84] width 34 height 20
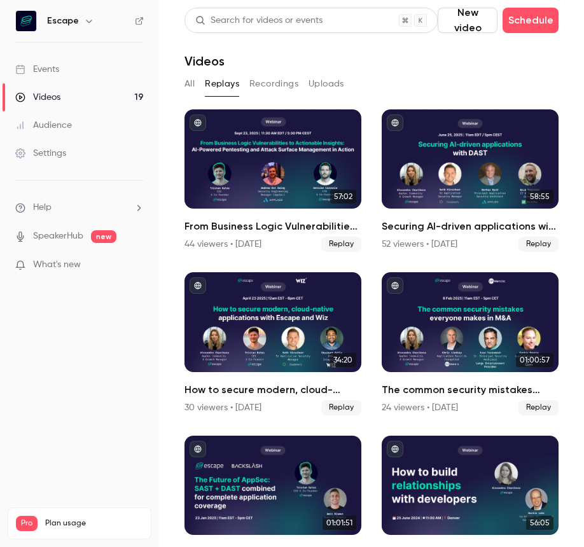
click at [271, 82] on button "Recordings" at bounding box center [273, 84] width 49 height 20
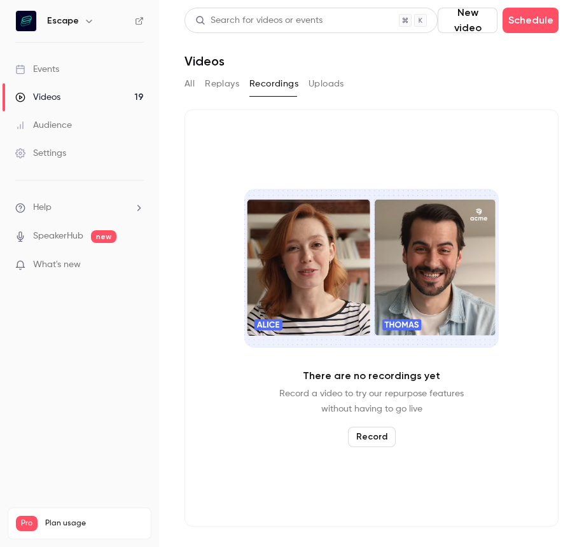
click at [323, 83] on button "Uploads" at bounding box center [326, 84] width 36 height 20
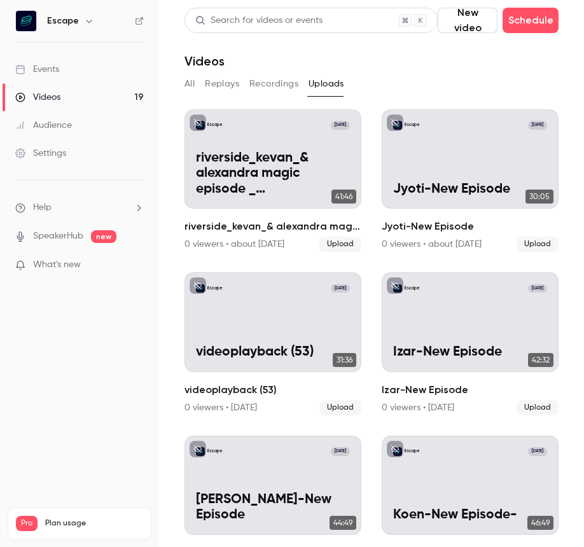
click at [23, 127] on icon at bounding box center [20, 125] width 6 height 8
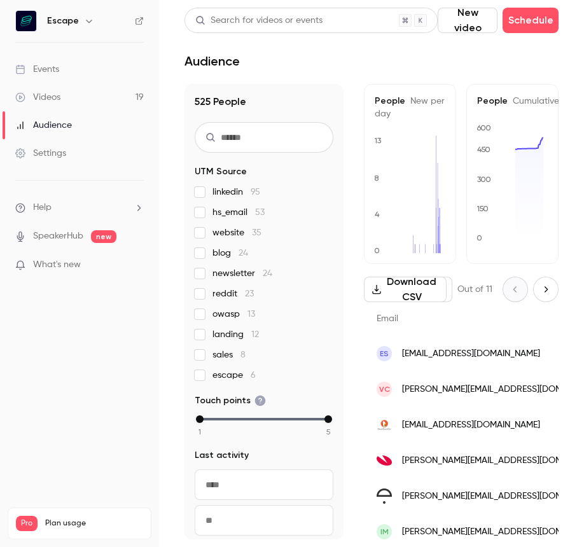
click at [59, 151] on div "Settings" at bounding box center [40, 153] width 51 height 13
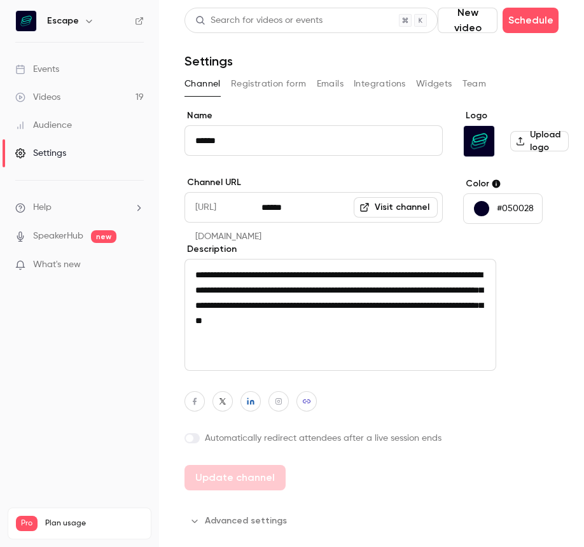
click at [268, 82] on button "Registration form" at bounding box center [269, 84] width 76 height 20
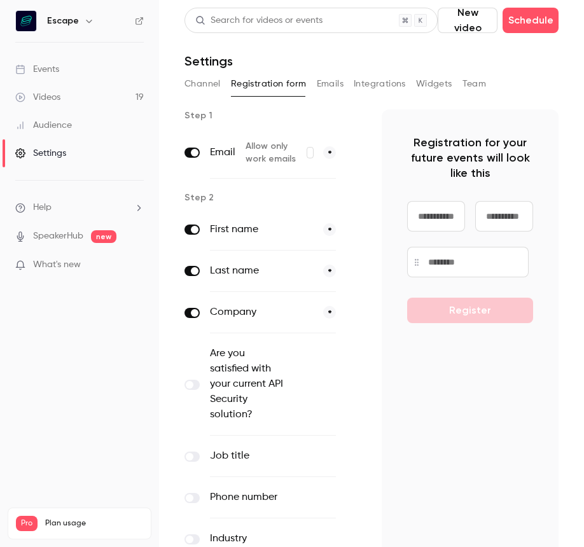
click at [336, 83] on button "Emails" at bounding box center [330, 84] width 27 height 20
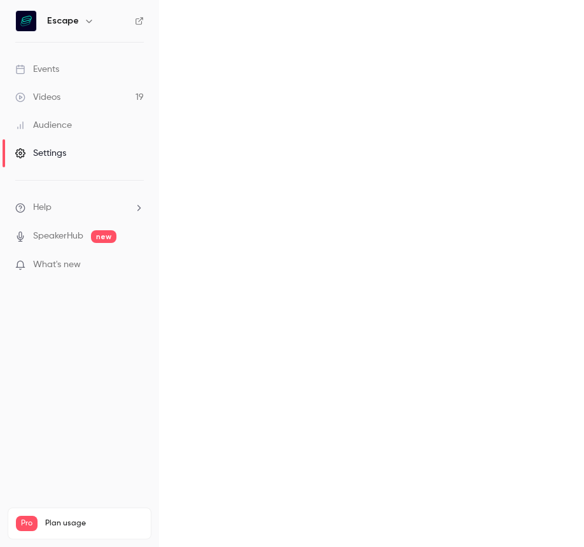
click at [387, 87] on main "Search for videos or events New video Schedule Settings Channel Registration fo…" at bounding box center [371, 273] width 425 height 547
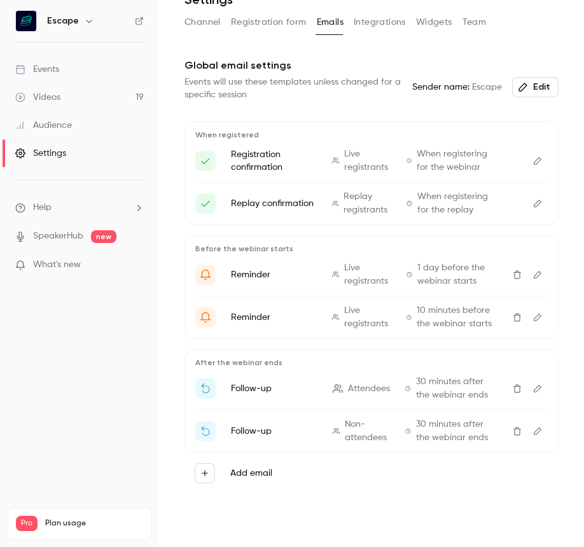
scroll to position [68, 0]
click at [52, 75] on div "Events" at bounding box center [37, 69] width 44 height 13
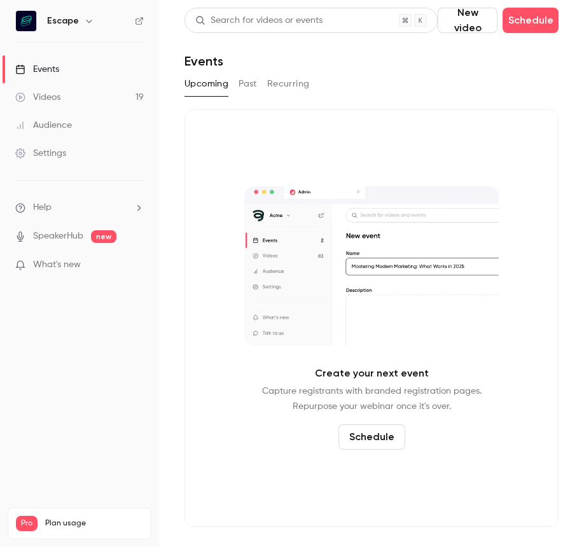
click at [254, 86] on button "Past" at bounding box center [248, 84] width 18 height 20
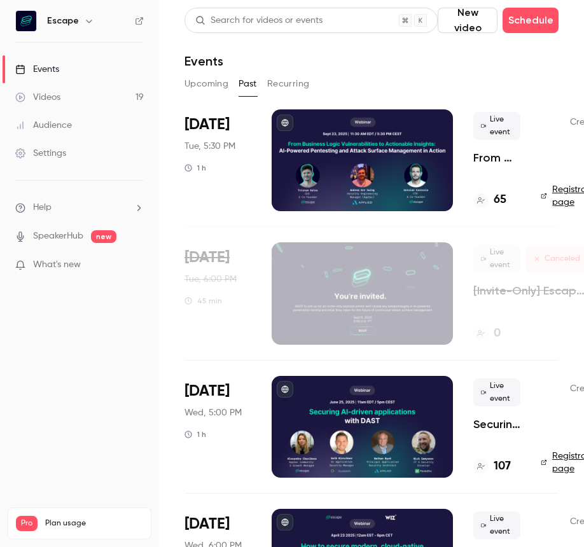
click at [293, 84] on button "Recurring" at bounding box center [288, 84] width 43 height 20
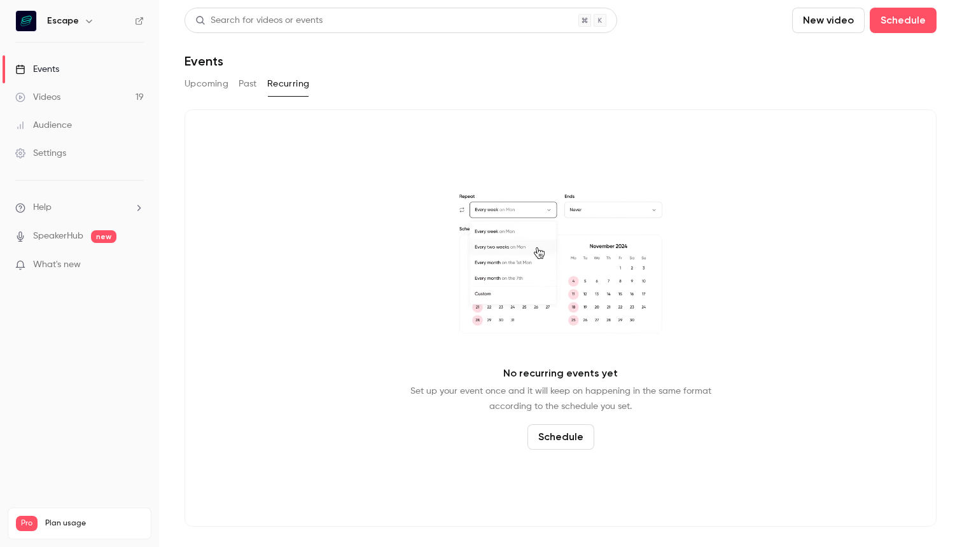
click at [66, 125] on div "Audience" at bounding box center [43, 125] width 57 height 13
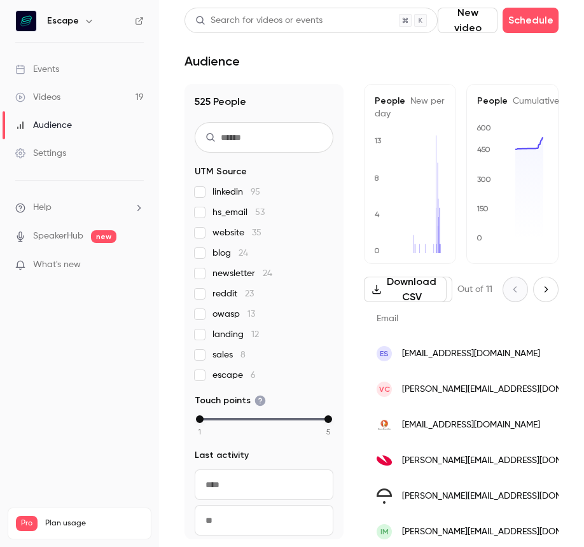
click at [57, 152] on div "Settings" at bounding box center [40, 153] width 51 height 13
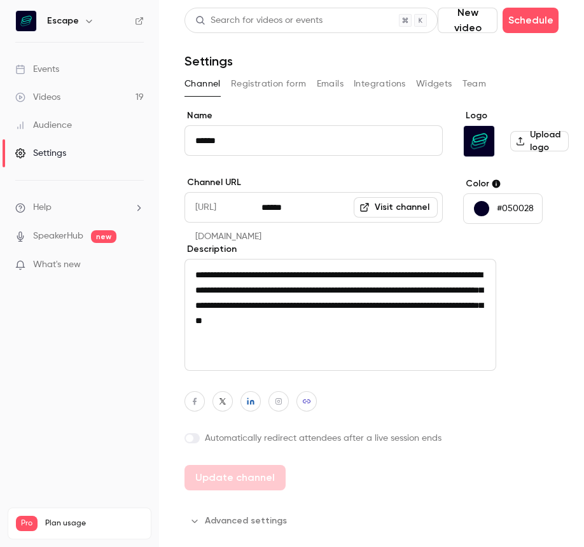
click at [35, 90] on link "Videos 19" at bounding box center [79, 97] width 159 height 28
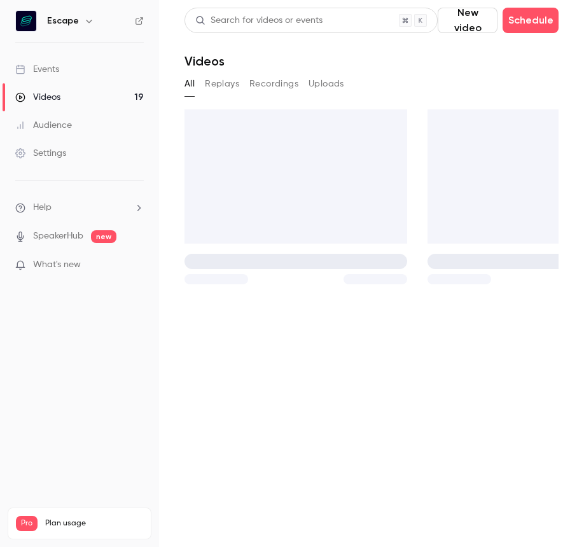
click at [45, 69] on div "Events" at bounding box center [37, 69] width 44 height 13
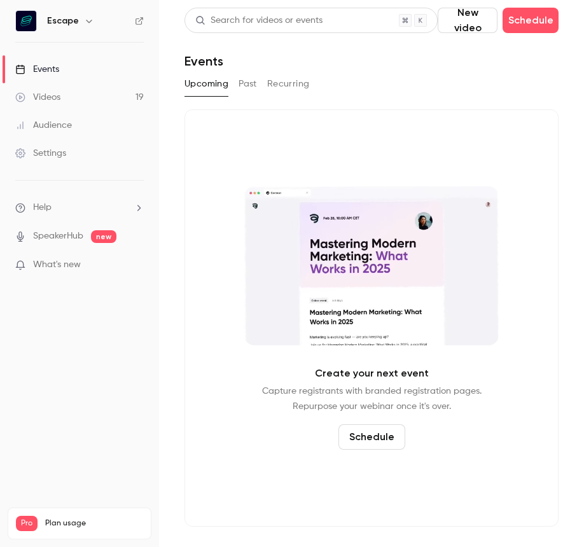
click at [251, 87] on button "Past" at bounding box center [248, 84] width 18 height 20
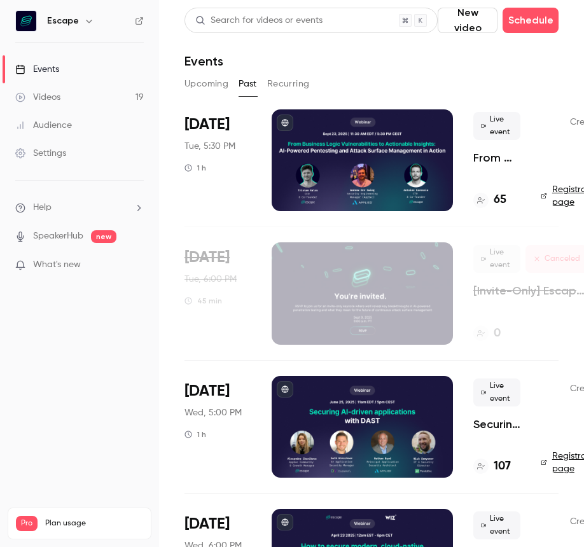
click at [307, 80] on button "Recurring" at bounding box center [288, 84] width 43 height 20
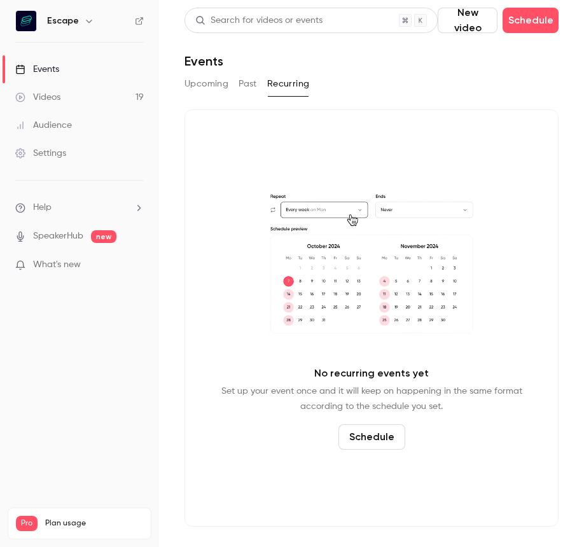
click at [66, 96] on link "Videos 19" at bounding box center [79, 97] width 159 height 28
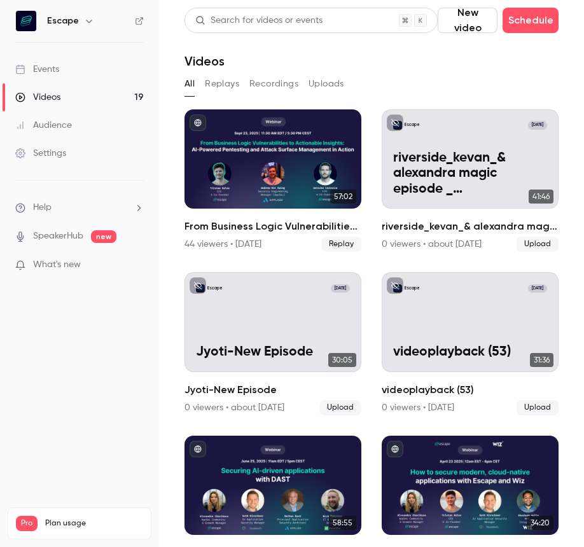
click at [214, 82] on button "Replays" at bounding box center [222, 84] width 34 height 20
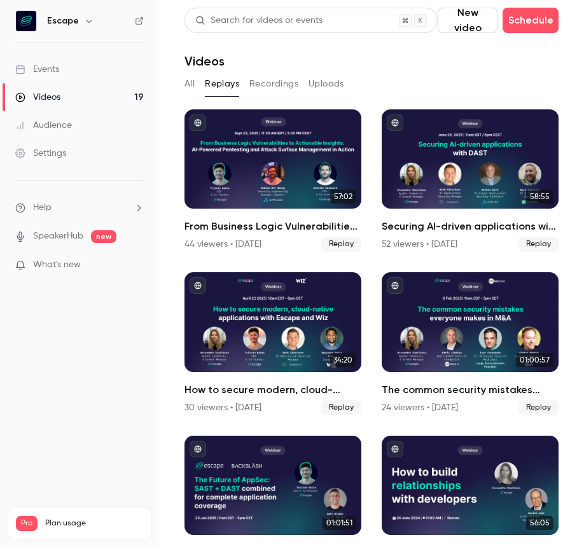
click at [274, 84] on button "Recordings" at bounding box center [273, 84] width 49 height 20
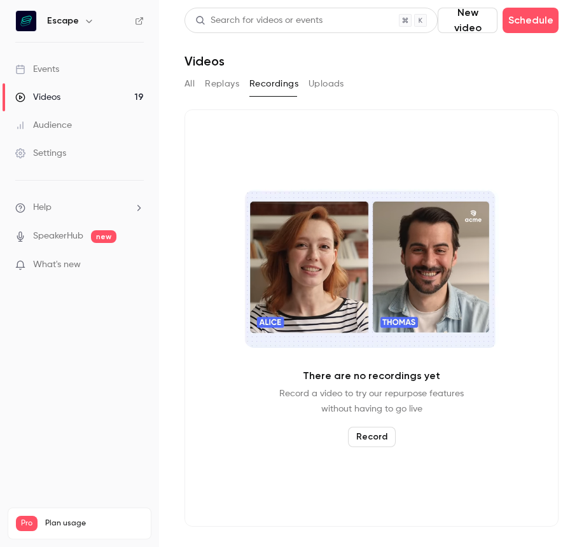
click at [336, 85] on button "Uploads" at bounding box center [326, 84] width 36 height 20
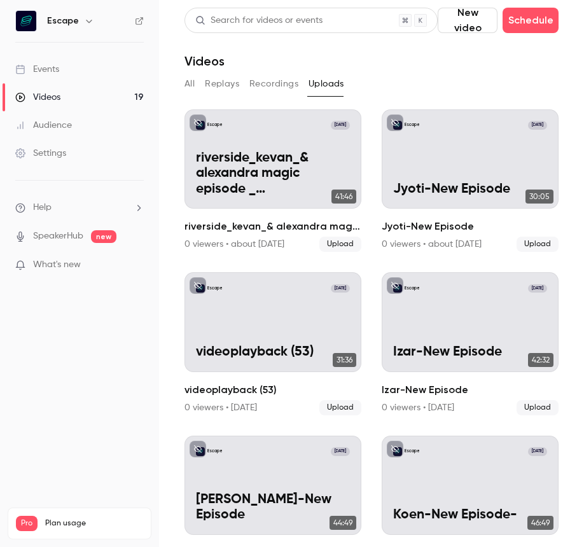
click at [280, 88] on button "Recordings" at bounding box center [273, 84] width 49 height 20
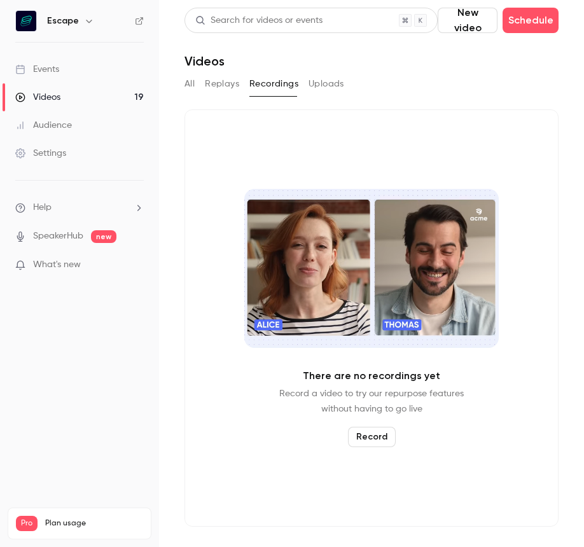
click at [247, 88] on div "All Replays Recordings Uploads" at bounding box center [371, 84] width 374 height 20
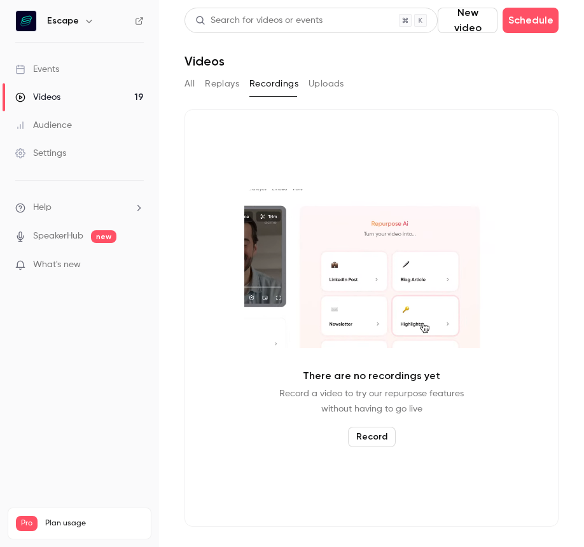
click at [329, 86] on button "Uploads" at bounding box center [326, 84] width 36 height 20
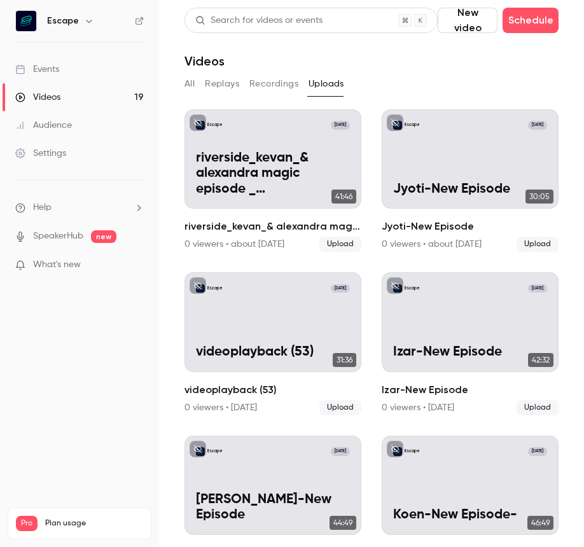
click at [81, 100] on link "Videos 19" at bounding box center [79, 97] width 159 height 28
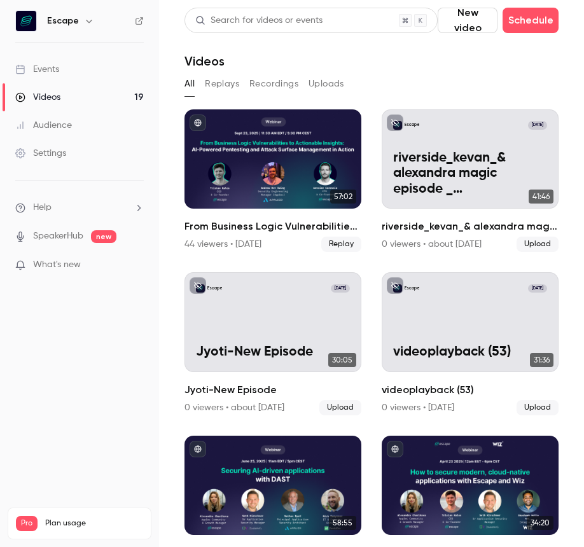
click at [81, 123] on link "Audience" at bounding box center [79, 125] width 159 height 28
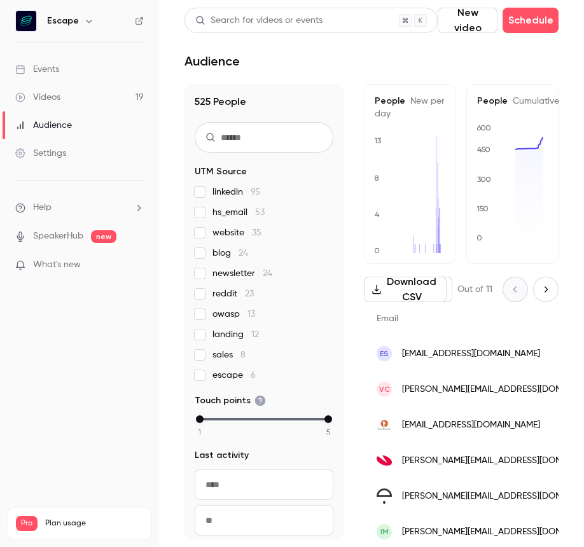
click at [75, 149] on link "Settings" at bounding box center [79, 153] width 159 height 28
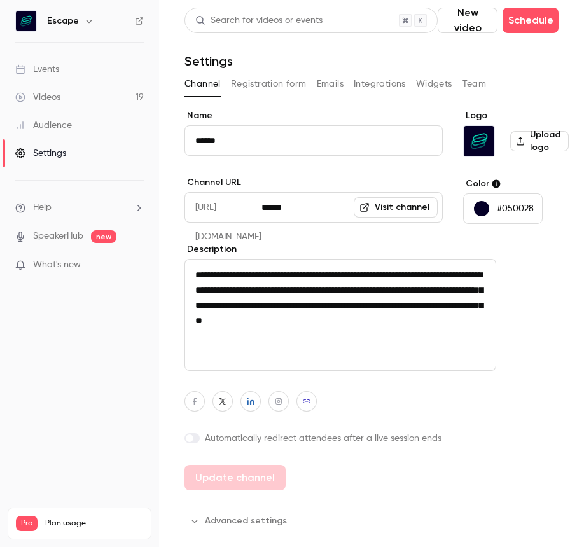
click at [73, 74] on link "Events" at bounding box center [79, 69] width 159 height 28
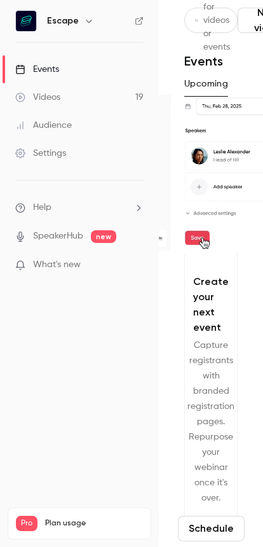
click at [48, 121] on div "Audience" at bounding box center [43, 125] width 57 height 13
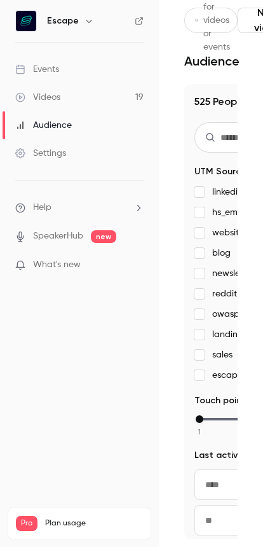
click at [67, 88] on link "Videos 19" at bounding box center [79, 97] width 159 height 28
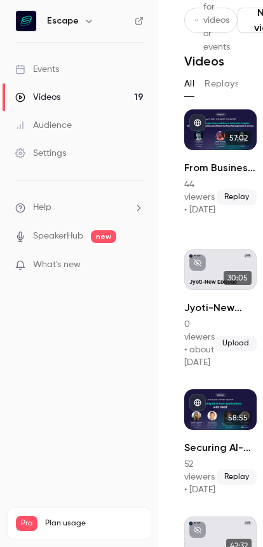
click at [66, 75] on link "Events" at bounding box center [79, 69] width 159 height 28
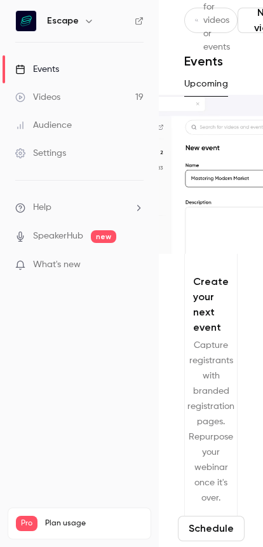
click at [69, 125] on div "Audience" at bounding box center [43, 125] width 57 height 13
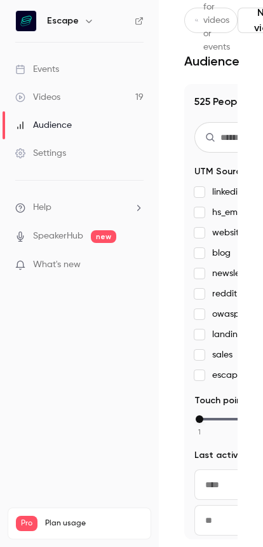
scroll to position [10, 0]
click at [45, 148] on div "Settings" at bounding box center [40, 153] width 51 height 13
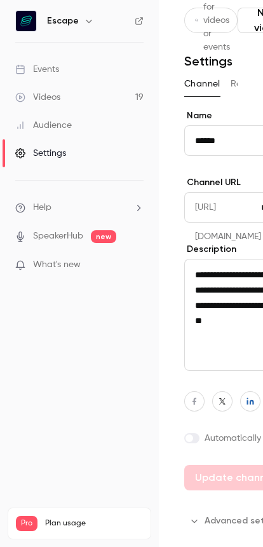
click at [74, 119] on link "Audience" at bounding box center [79, 125] width 159 height 28
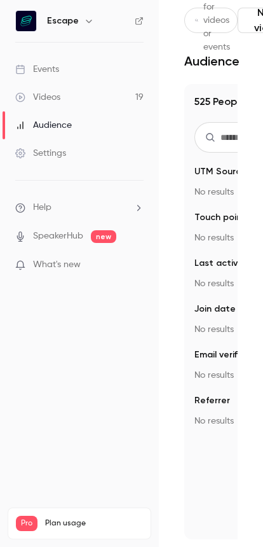
click at [74, 94] on link "Videos 19" at bounding box center [79, 97] width 159 height 28
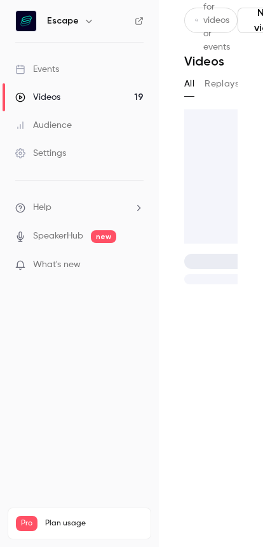
click at [74, 73] on link "Events" at bounding box center [79, 69] width 159 height 28
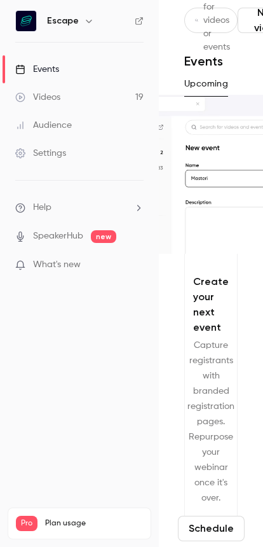
click at [58, 204] on li "Help" at bounding box center [79, 207] width 128 height 13
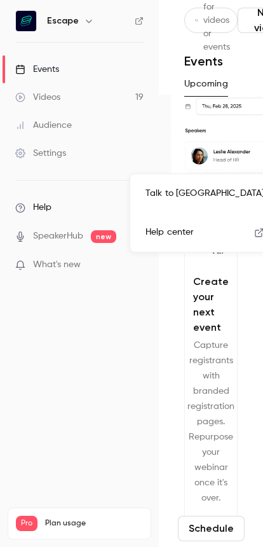
click at [62, 203] on div at bounding box center [131, 273] width 263 height 547
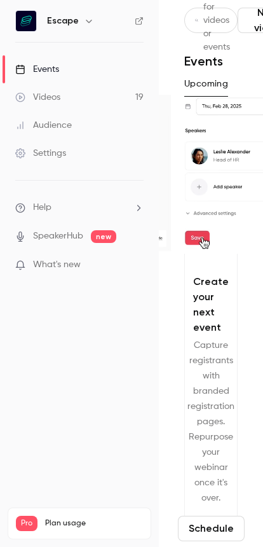
click at [72, 100] on link "Videos 19" at bounding box center [79, 97] width 159 height 28
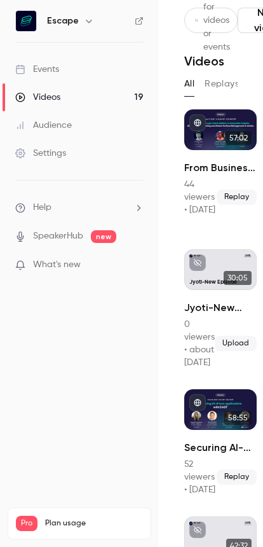
click at [76, 72] on link "Events" at bounding box center [79, 69] width 159 height 28
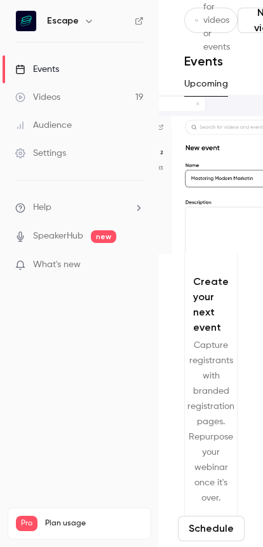
click at [76, 128] on link "Audience" at bounding box center [79, 125] width 159 height 28
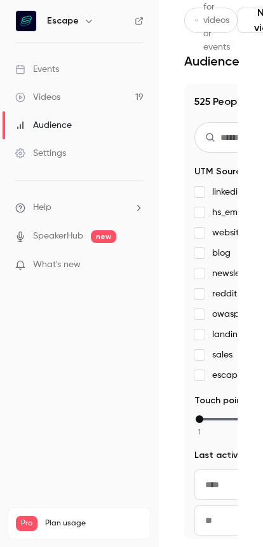
click at [71, 149] on link "Settings" at bounding box center [79, 153] width 159 height 28
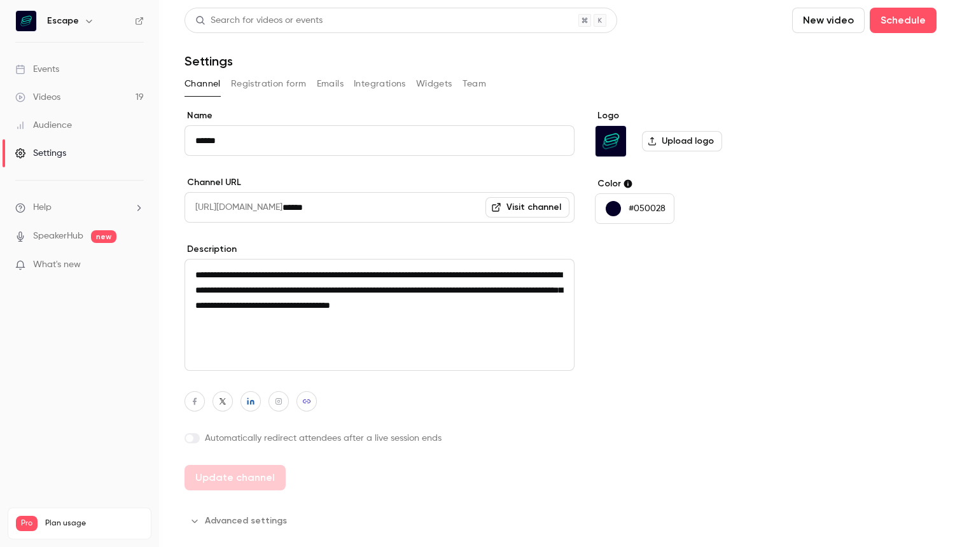
click at [552, 97] on div "Channel Registration form Emails Integrations Widgets Team" at bounding box center [560, 86] width 752 height 25
click at [707, 320] on div "Logo Upload logo Color #050028" at bounding box center [692, 299] width 195 height 381
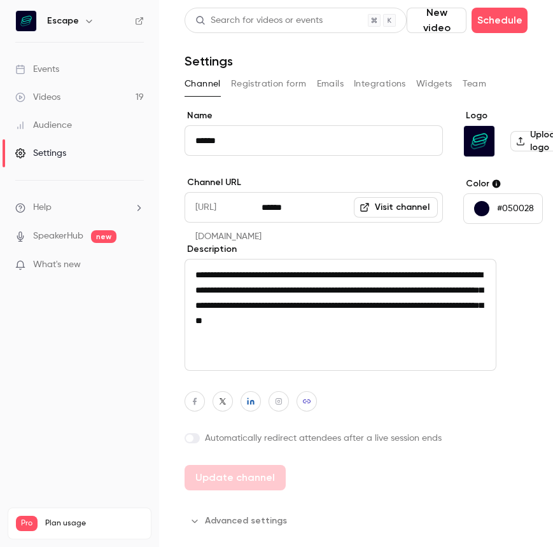
click at [94, 125] on link "Audience" at bounding box center [79, 125] width 159 height 28
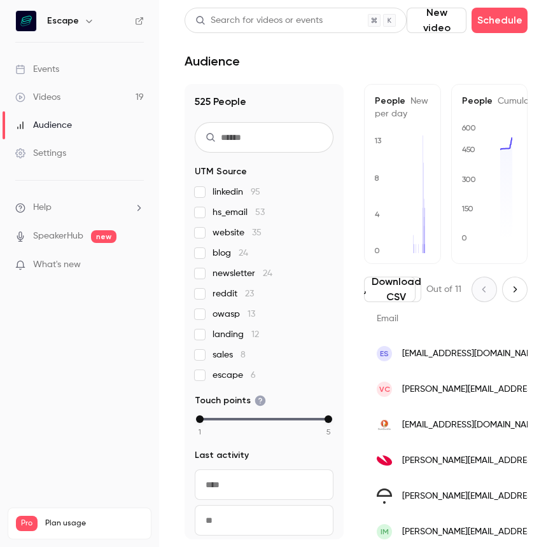
click at [69, 148] on link "Settings" at bounding box center [79, 153] width 159 height 28
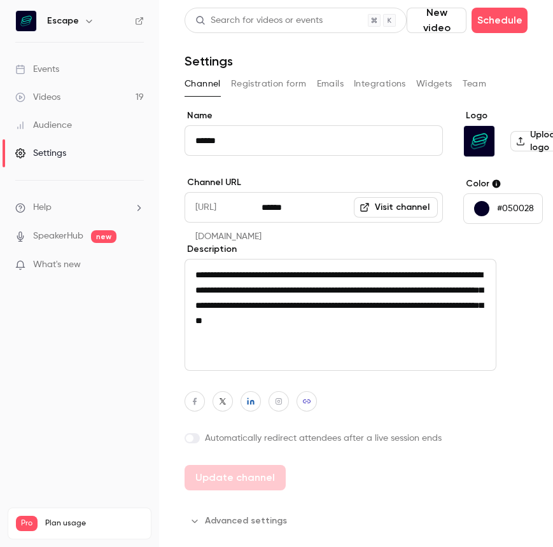
click at [284, 79] on button "Registration form" at bounding box center [269, 84] width 76 height 20
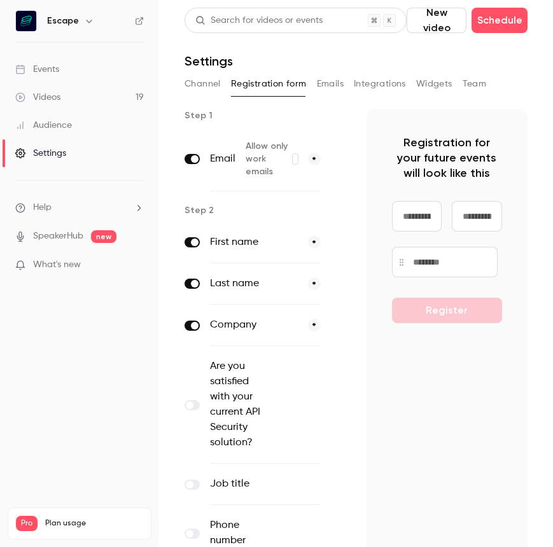
click at [328, 81] on button "Emails" at bounding box center [330, 84] width 27 height 20
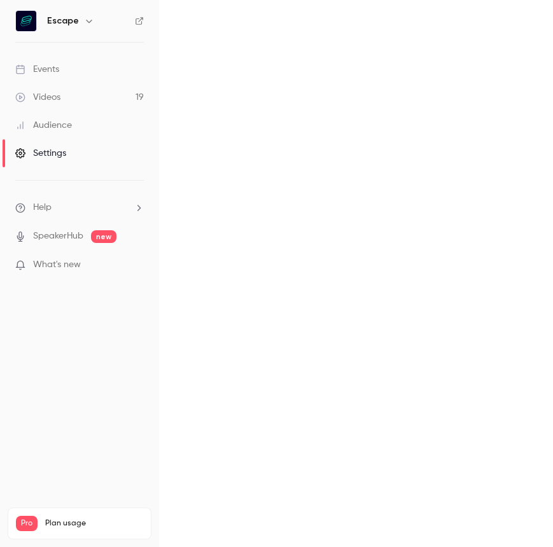
click at [0, 0] on button "Integrations" at bounding box center [0, 0] width 0 height 0
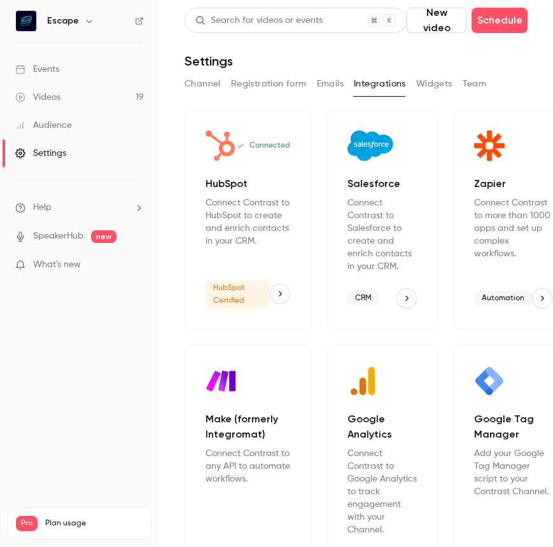
click at [439, 92] on button "Widgets" at bounding box center [434, 84] width 36 height 20
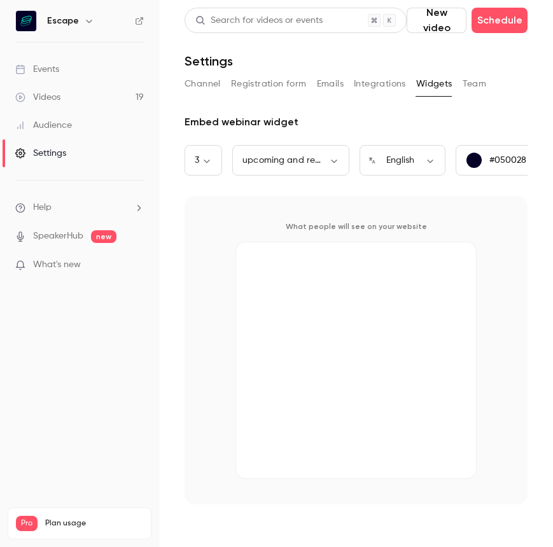
click at [484, 88] on button "Team" at bounding box center [474, 84] width 24 height 20
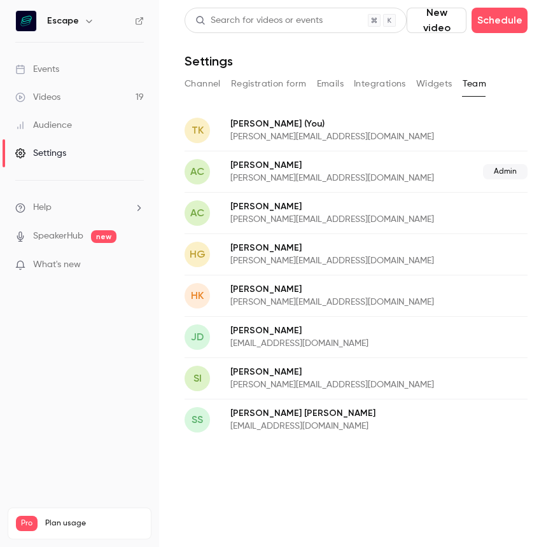
click at [419, 274] on div "HG Hanna Givelber hanna@escape.tech" at bounding box center [355, 253] width 343 height 41
click at [462, 188] on div "AC Alexandra Charikova alexandra@escape.tech Admin" at bounding box center [355, 171] width 343 height 41
click at [81, 125] on link "Audience" at bounding box center [79, 125] width 159 height 28
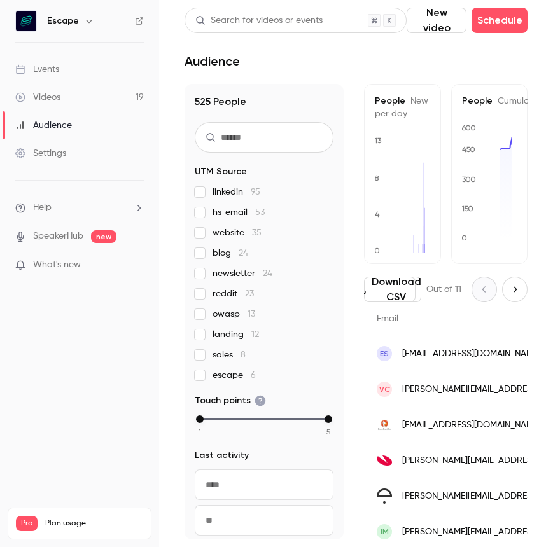
click at [55, 73] on div "Events" at bounding box center [37, 69] width 44 height 13
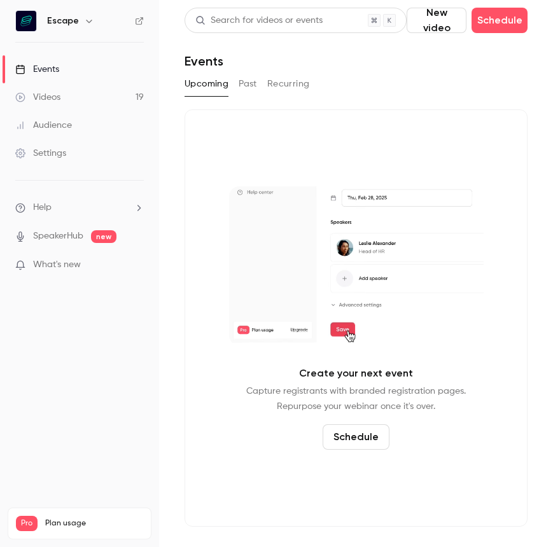
click at [55, 97] on div "Videos" at bounding box center [37, 97] width 45 height 13
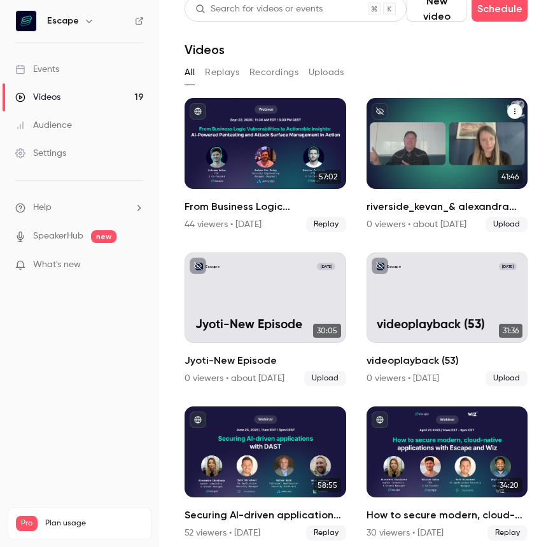
scroll to position [12, 0]
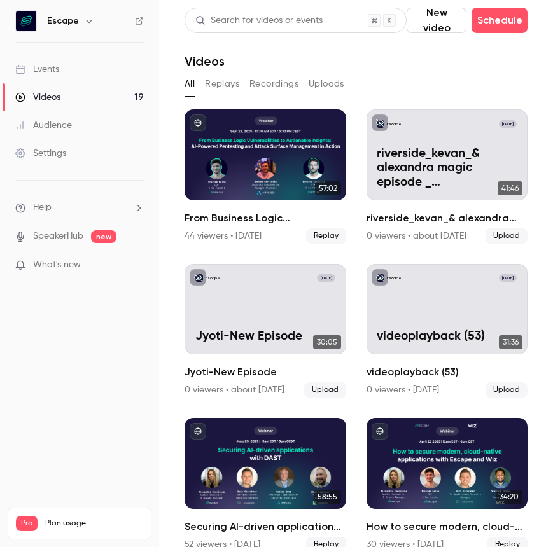
click at [93, 136] on link "Audience" at bounding box center [79, 125] width 159 height 28
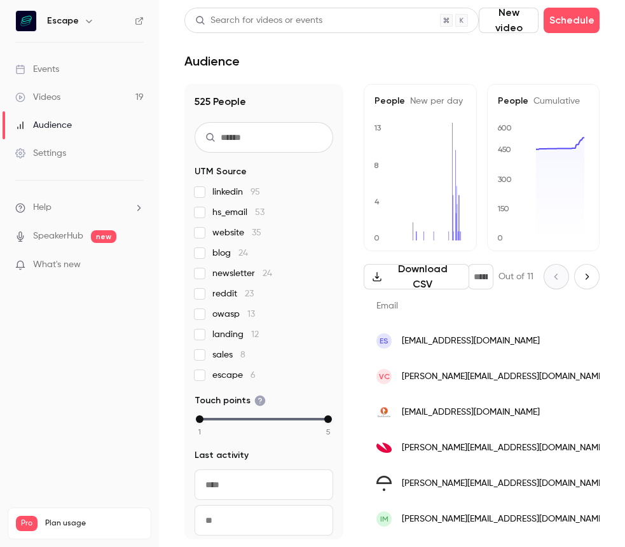
click at [71, 88] on link "Videos 19" at bounding box center [79, 97] width 159 height 28
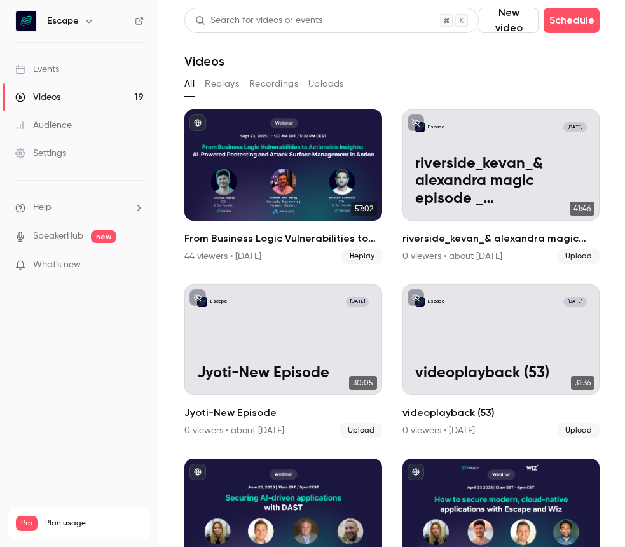
click at [220, 87] on button "Replays" at bounding box center [222, 84] width 34 height 20
